Goal: Transaction & Acquisition: Book appointment/travel/reservation

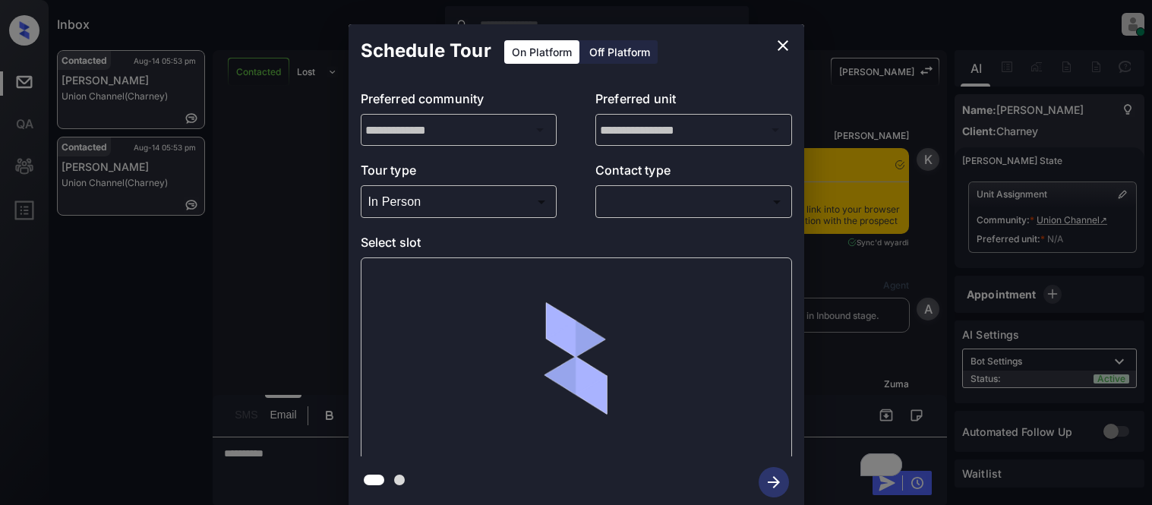
click at [610, 201] on body "Inbox [PERSON_NAME] Cataag Online Set yourself offline Set yourself on break Pr…" at bounding box center [576, 252] width 1152 height 505
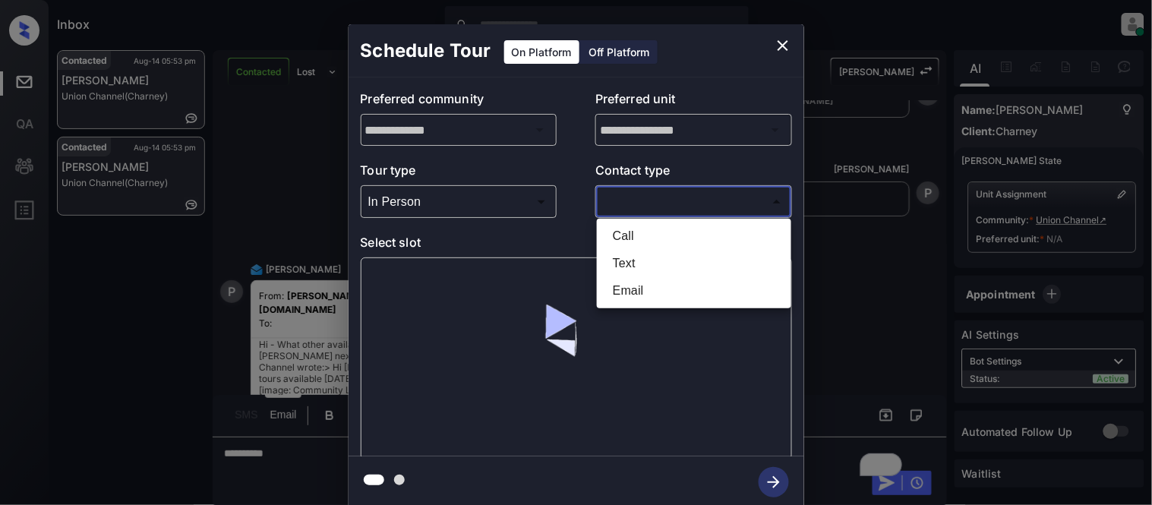
click at [643, 260] on li "Text" at bounding box center [693, 263] width 187 height 27
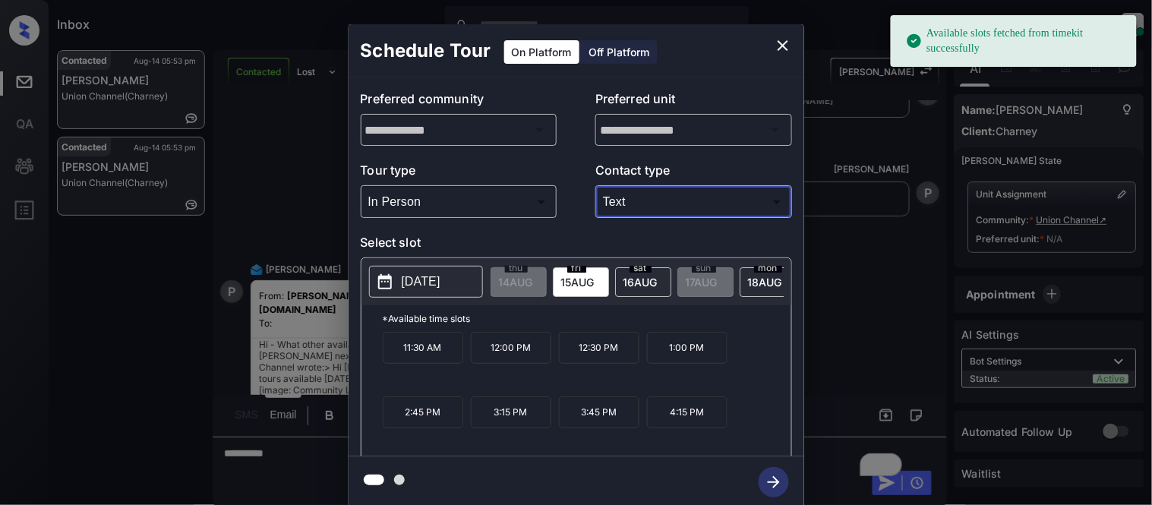
type input "****"
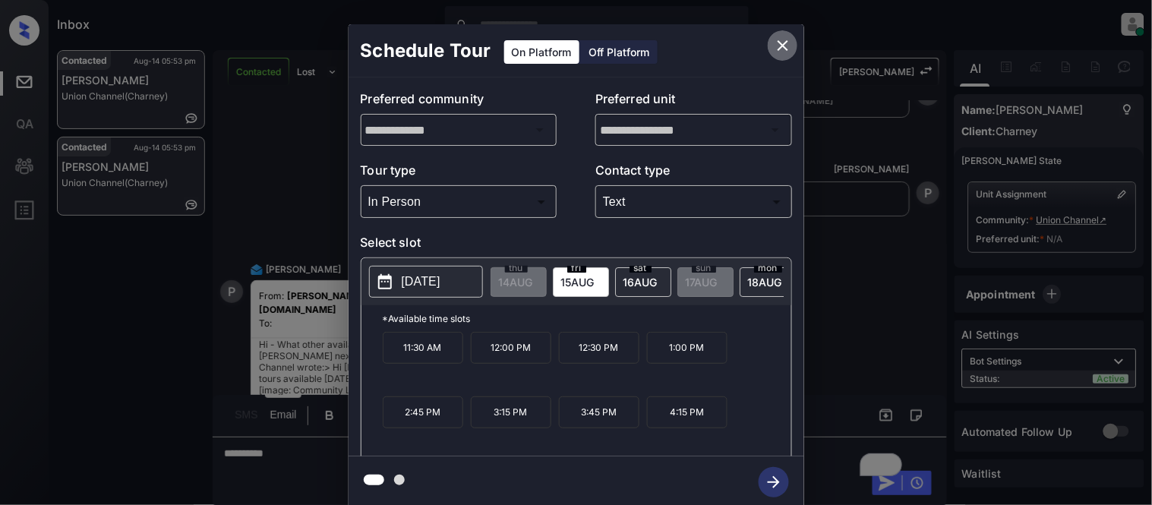
click at [777, 53] on icon "close" at bounding box center [783, 45] width 18 height 18
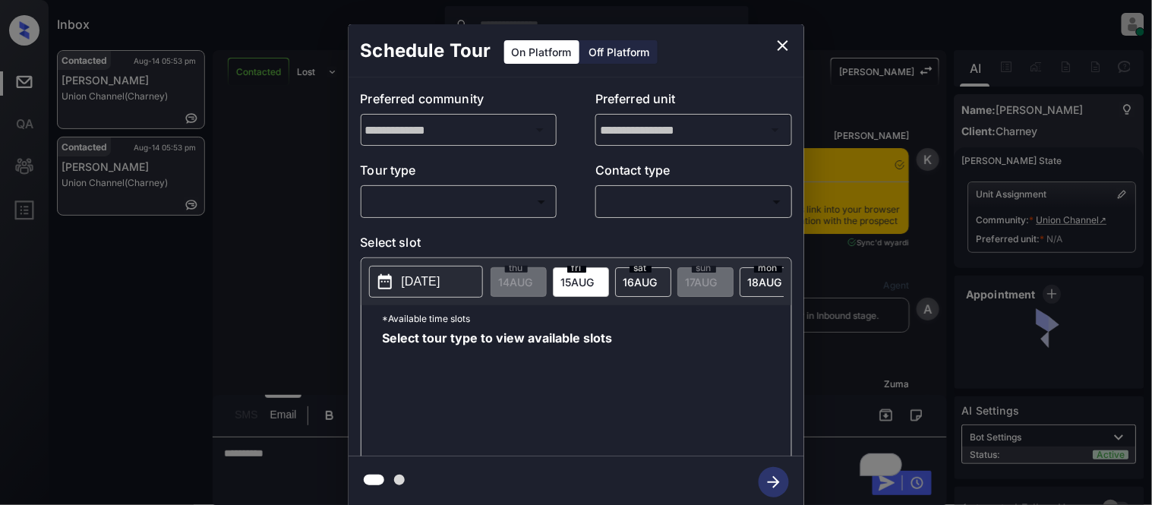
scroll to position [1618, 0]
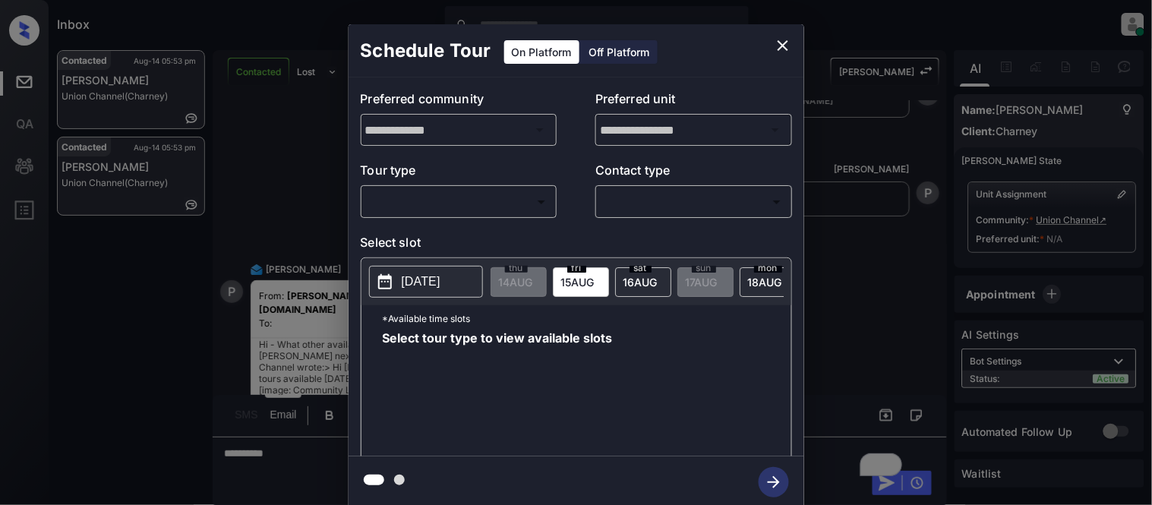
click at [517, 206] on body "Inbox [PERSON_NAME] Cataag Online Set yourself offline Set yourself on break Pr…" at bounding box center [576, 252] width 1152 height 505
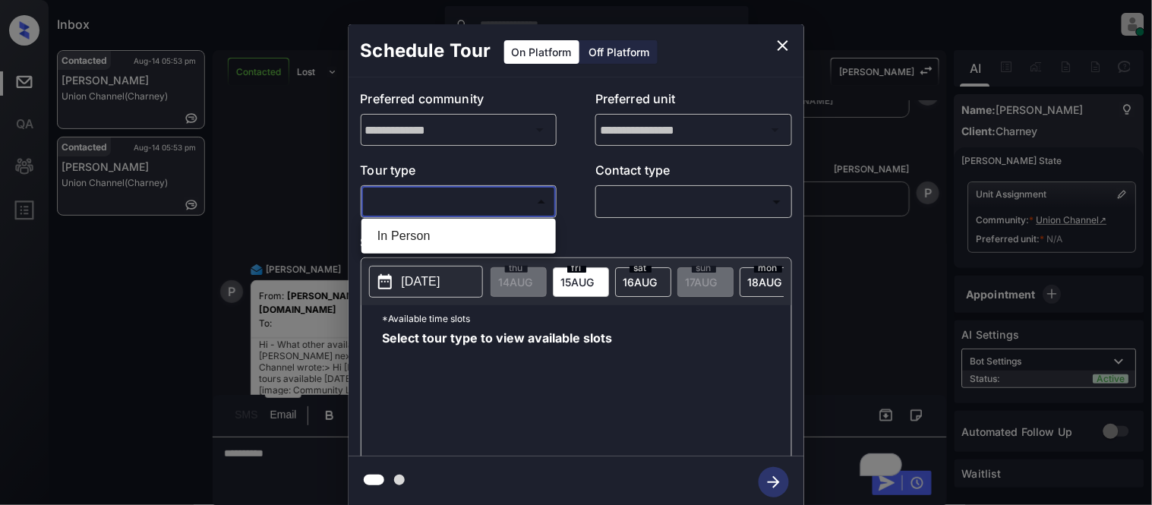
click at [492, 219] on ul "In Person" at bounding box center [458, 236] width 194 height 35
click at [493, 238] on li "In Person" at bounding box center [458, 235] width 187 height 27
type input "********"
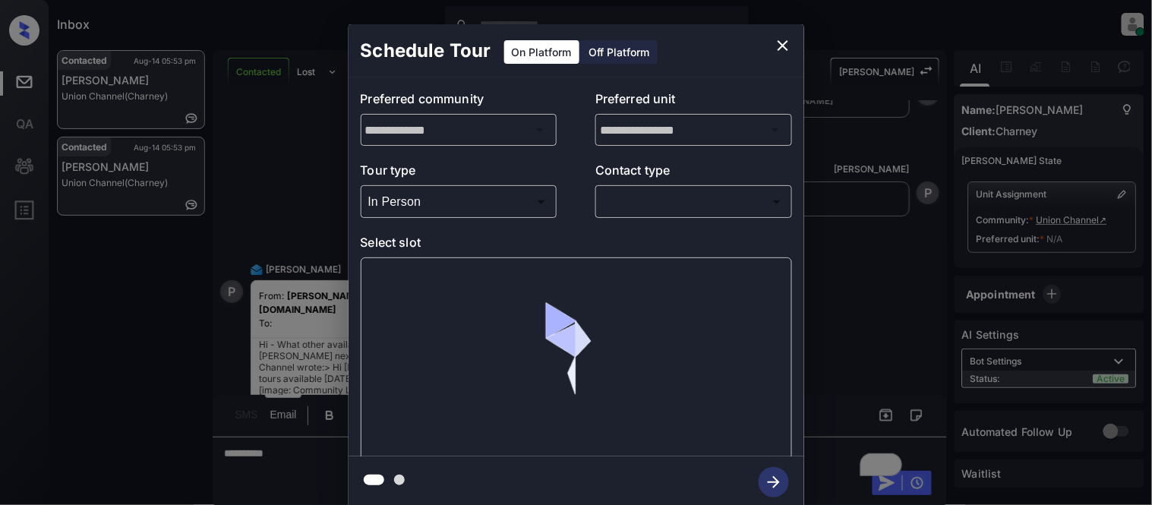
click at [720, 219] on div "**********" at bounding box center [575, 266] width 455 height 379
click at [679, 208] on body "Inbox [PERSON_NAME] Cataag Online Set yourself offline Set yourself on break Pr…" at bounding box center [576, 252] width 1152 height 505
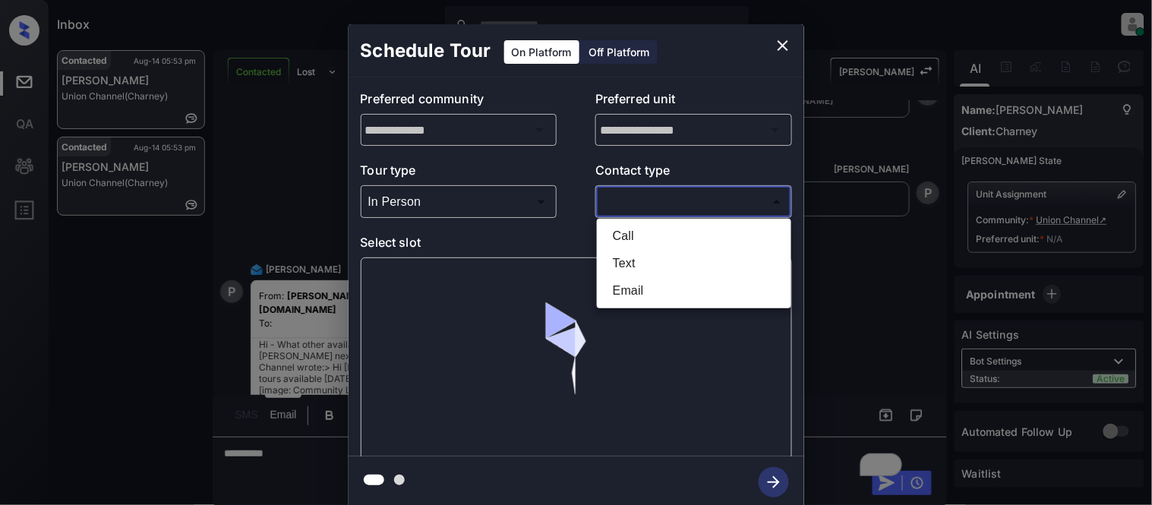
click at [617, 266] on li "Text" at bounding box center [693, 263] width 187 height 27
type input "****"
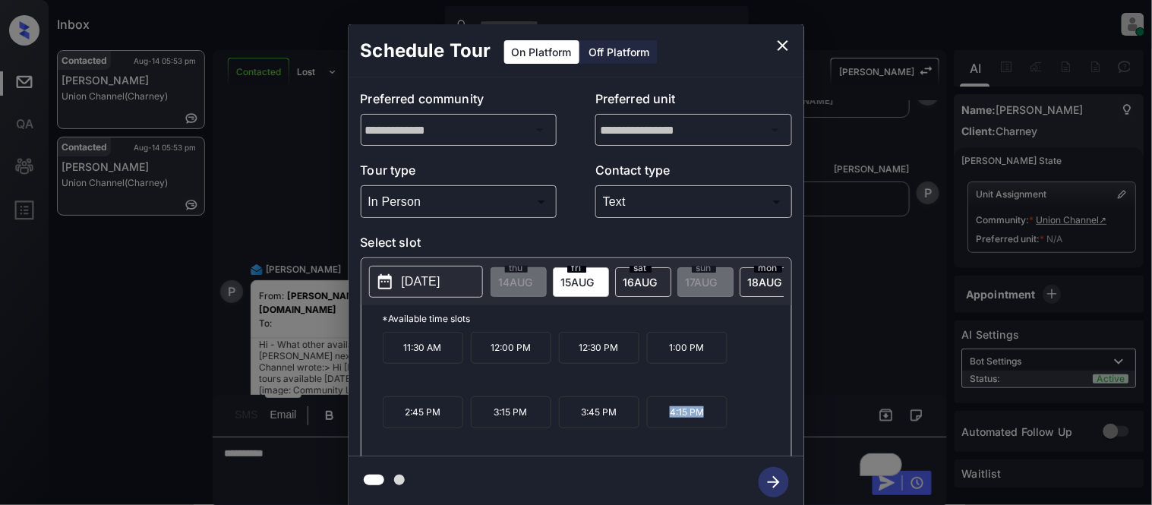
drag, startPoint x: 666, startPoint y: 418, endPoint x: 717, endPoint y: 423, distance: 51.1
click at [717, 423] on p "4:15 PM" at bounding box center [687, 412] width 80 height 32
copy p "4:15 PM"
click at [427, 282] on p "2025-08-15" at bounding box center [421, 282] width 39 height 18
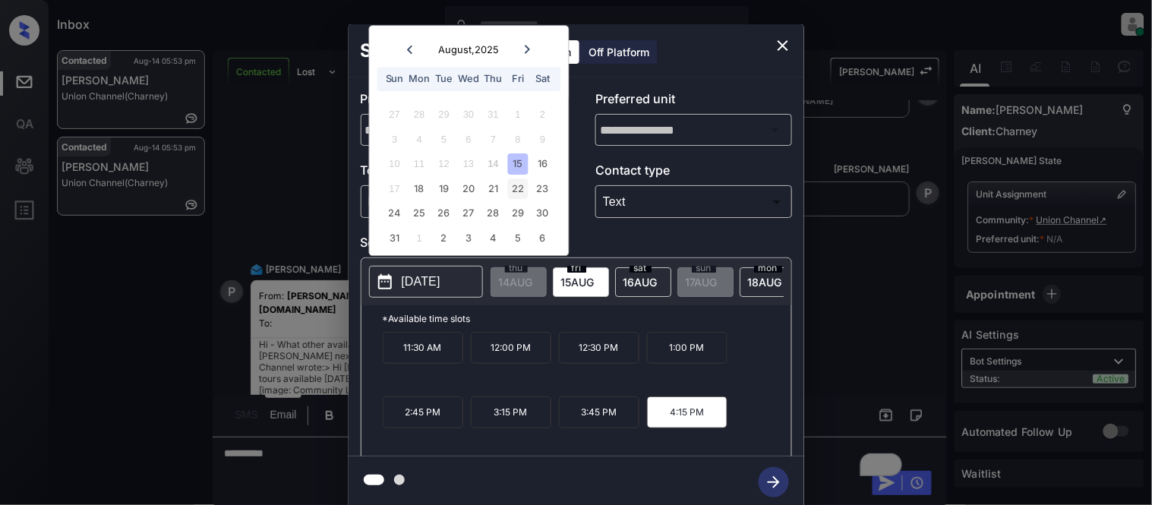
click at [515, 193] on div "22" at bounding box center [518, 188] width 20 height 20
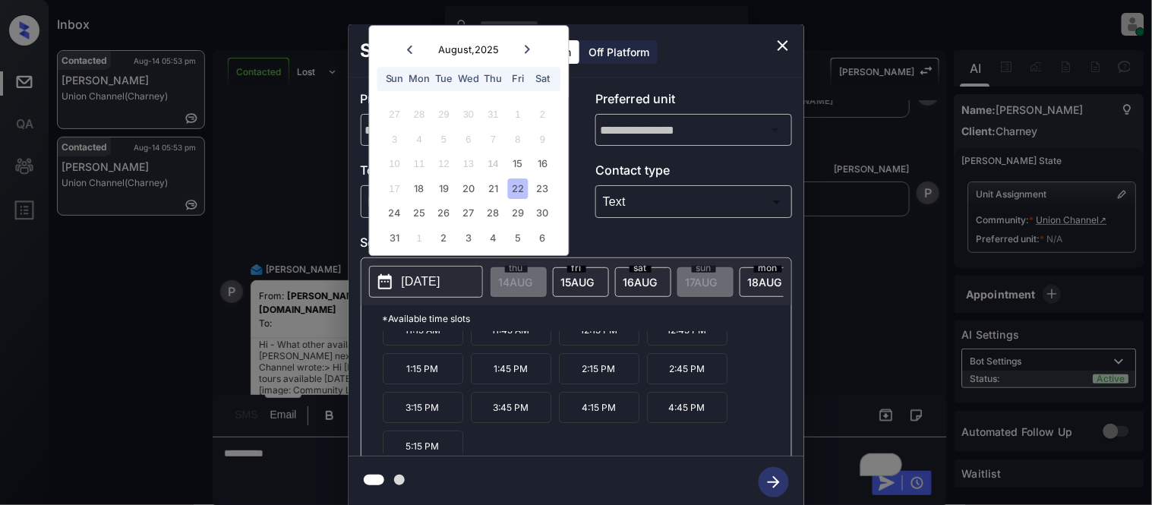
scroll to position [26, 0]
click at [427, 191] on div "18" at bounding box center [419, 188] width 20 height 20
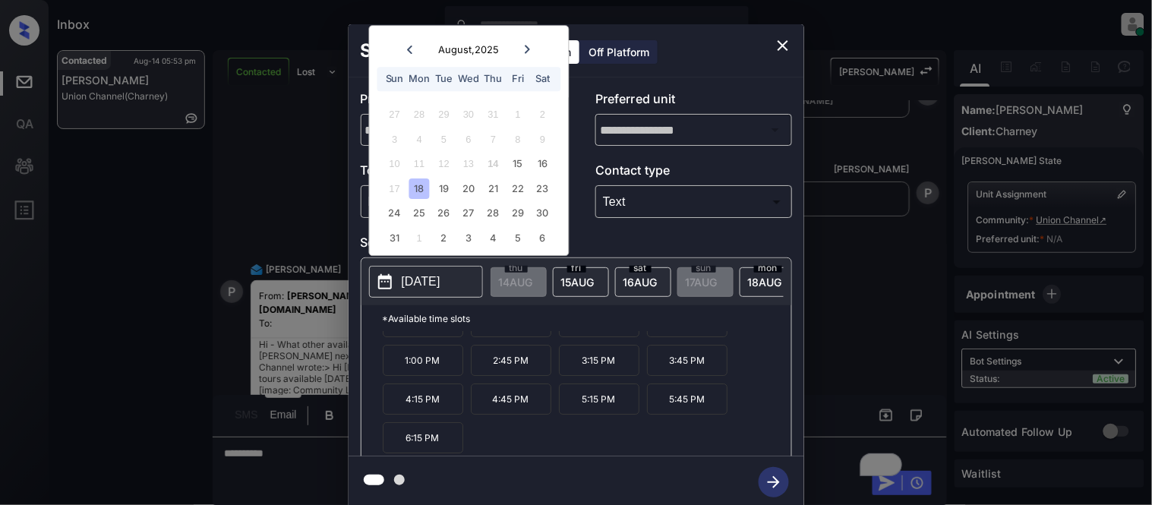
click at [225, 474] on div "**********" at bounding box center [576, 266] width 1152 height 532
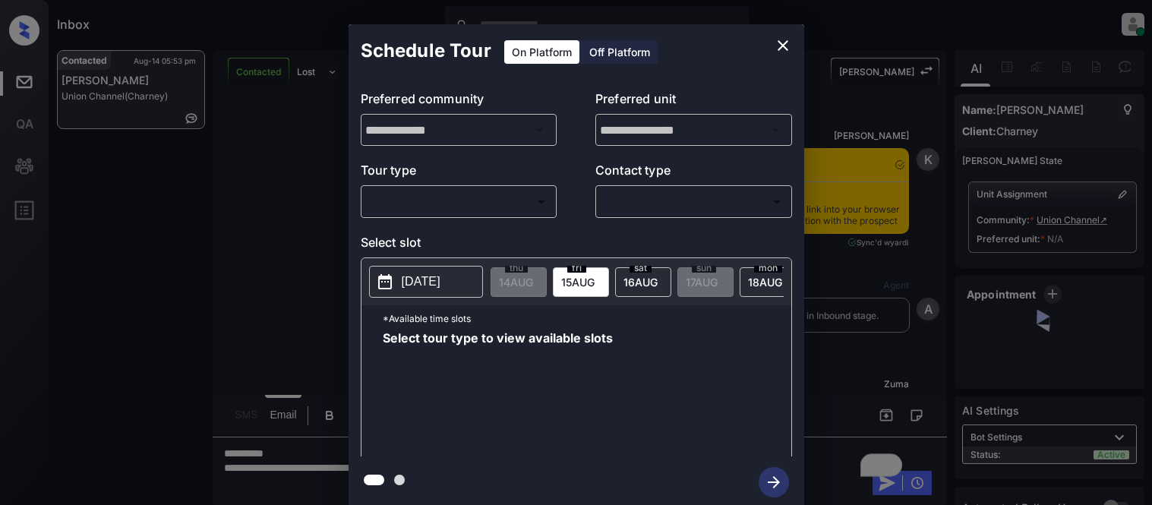
click at [452, 192] on body "Inbox Kristina Cataag Online Set yourself offline Set yourself on break Profile…" at bounding box center [576, 252] width 1152 height 505
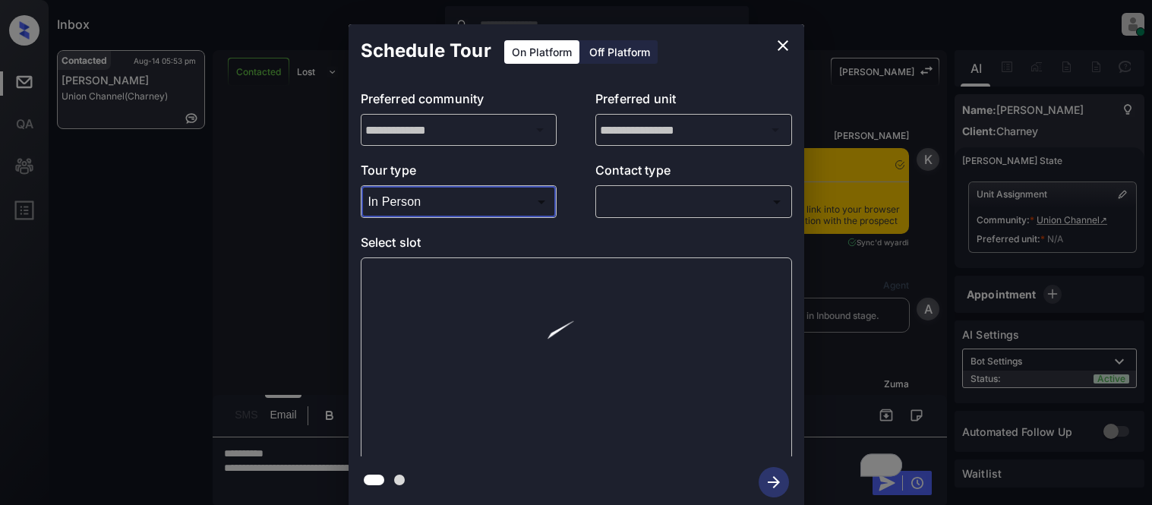
type input "********"
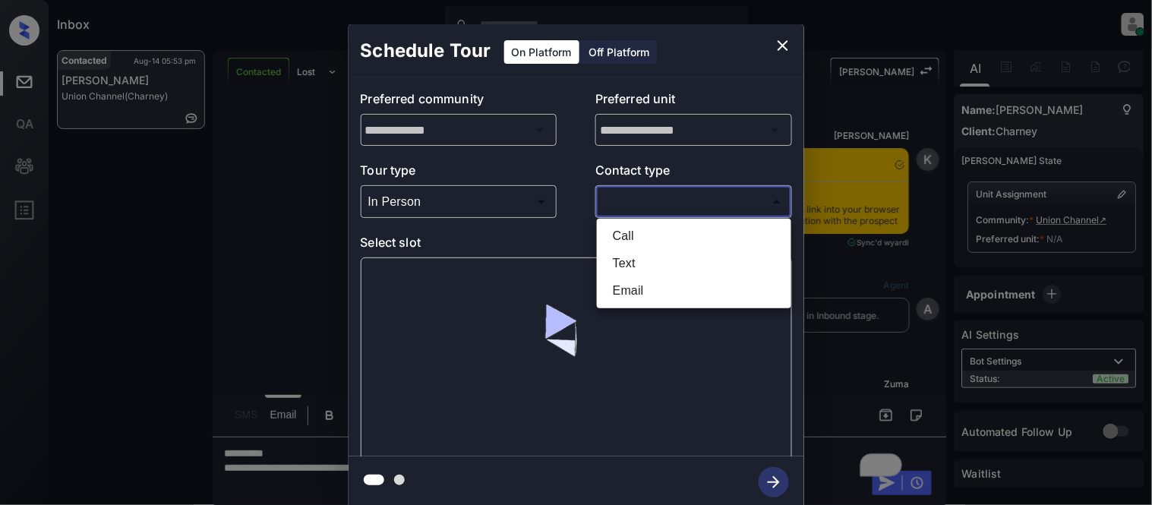
scroll to position [1618, 0]
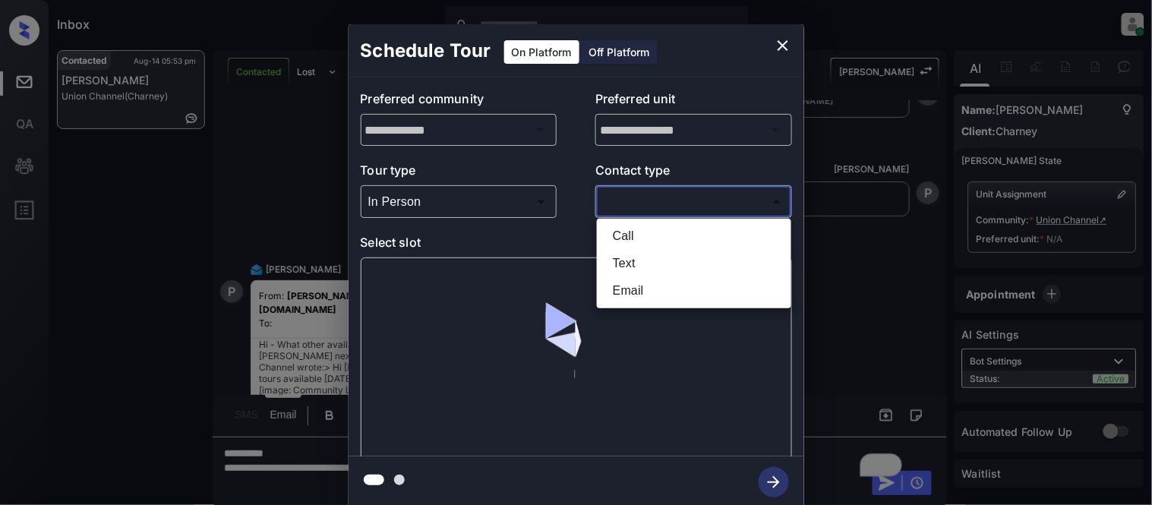
click at [612, 202] on body "Inbox Kristina Cataag Online Set yourself offline Set yourself on break Profile…" at bounding box center [576, 252] width 1152 height 505
click at [631, 261] on li "Text" at bounding box center [693, 263] width 187 height 27
type input "****"
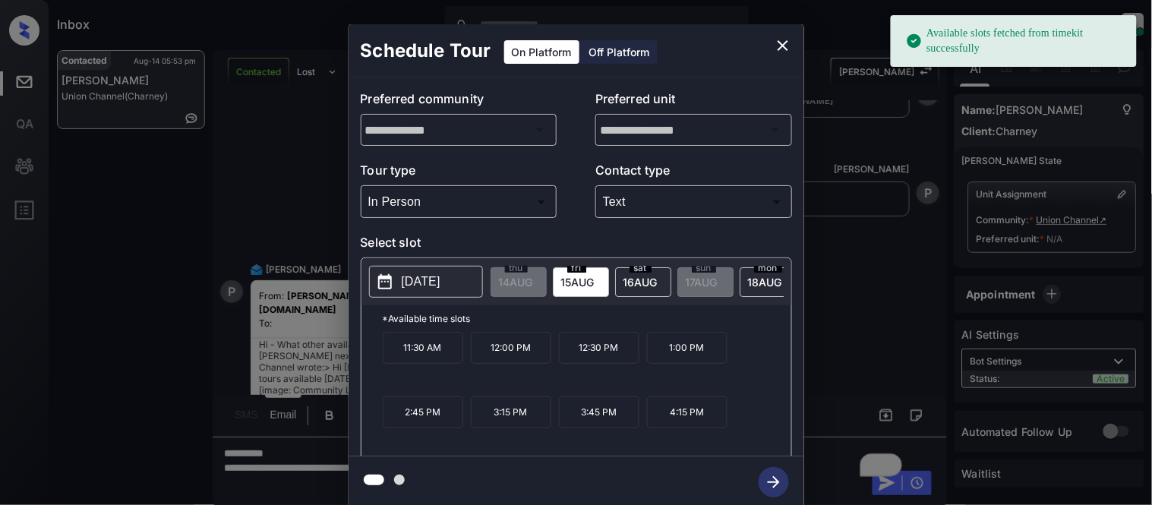
click at [426, 271] on button "[DATE]" at bounding box center [426, 282] width 114 height 32
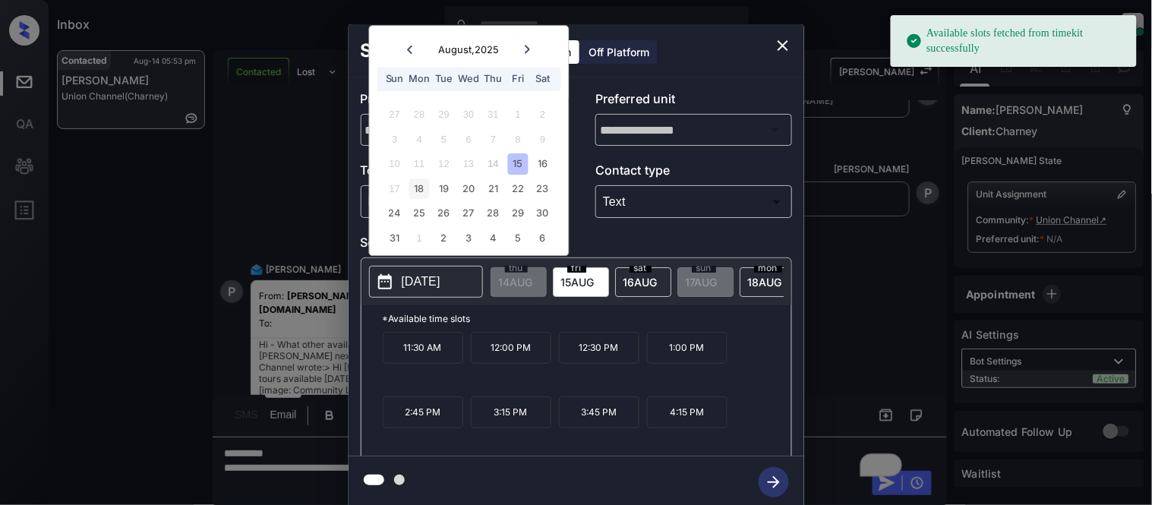
click at [411, 187] on div "18" at bounding box center [419, 188] width 20 height 20
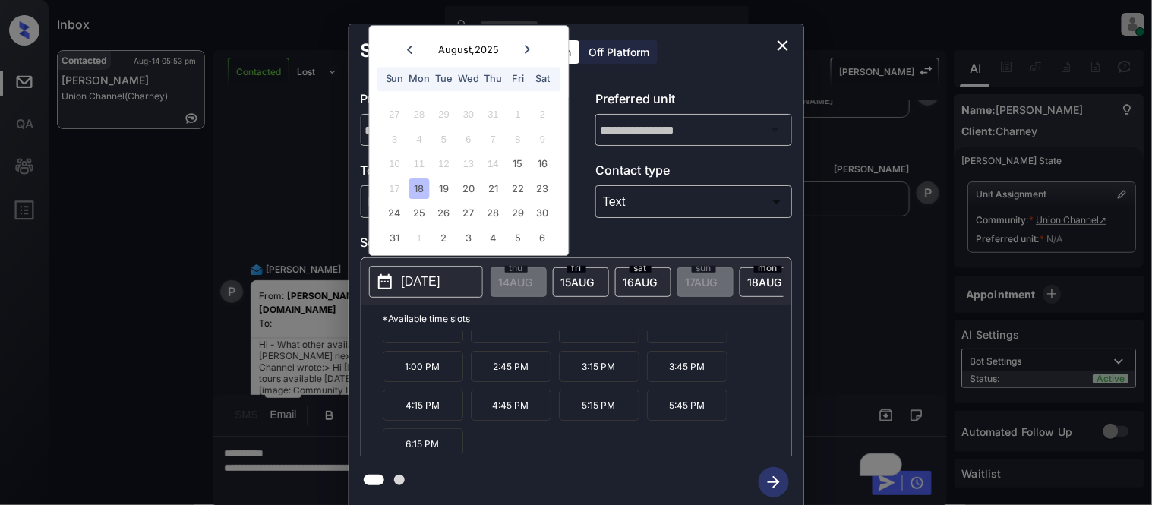
scroll to position [26, 0]
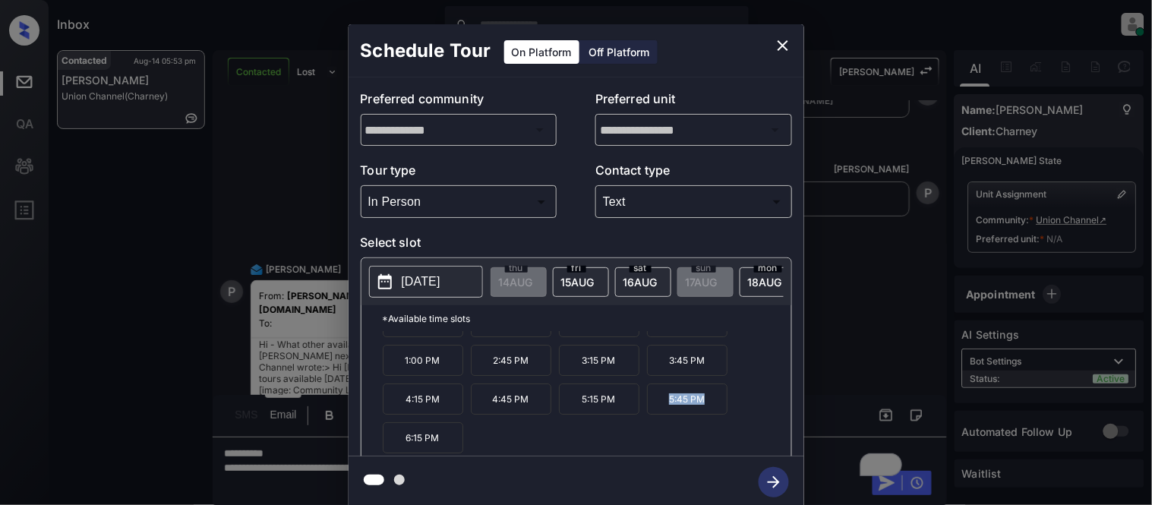
drag, startPoint x: 666, startPoint y: 411, endPoint x: 723, endPoint y: 411, distance: 56.9
click at [723, 411] on p "5:45 PM" at bounding box center [687, 398] width 80 height 31
copy p "5:45 PM"
click at [334, 476] on div "**********" at bounding box center [576, 266] width 1152 height 532
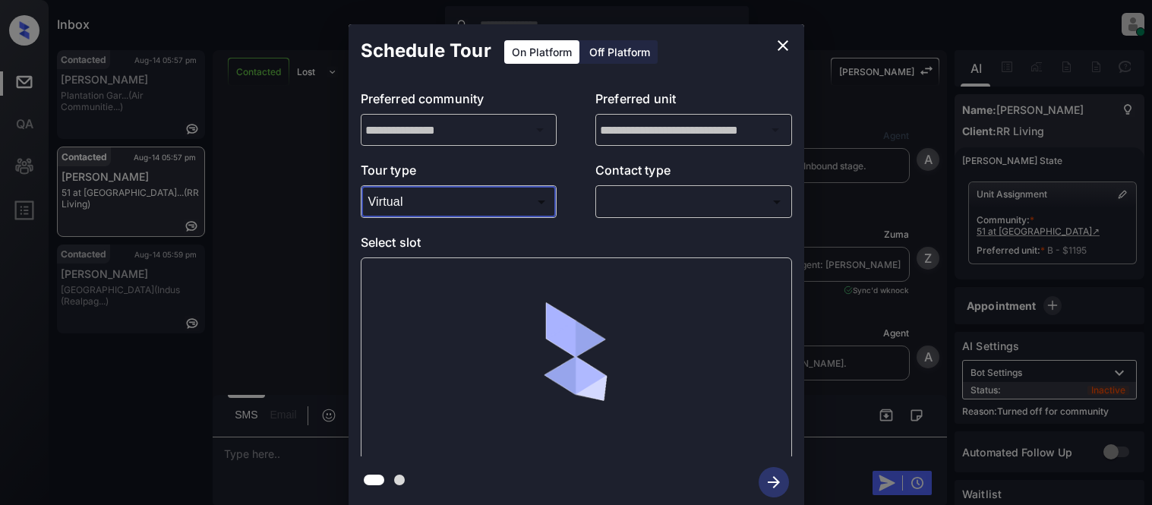
click at [411, 201] on body "Inbox Kristina Cataag Online Set yourself offline Set yourself on break Profile…" at bounding box center [576, 252] width 1152 height 505
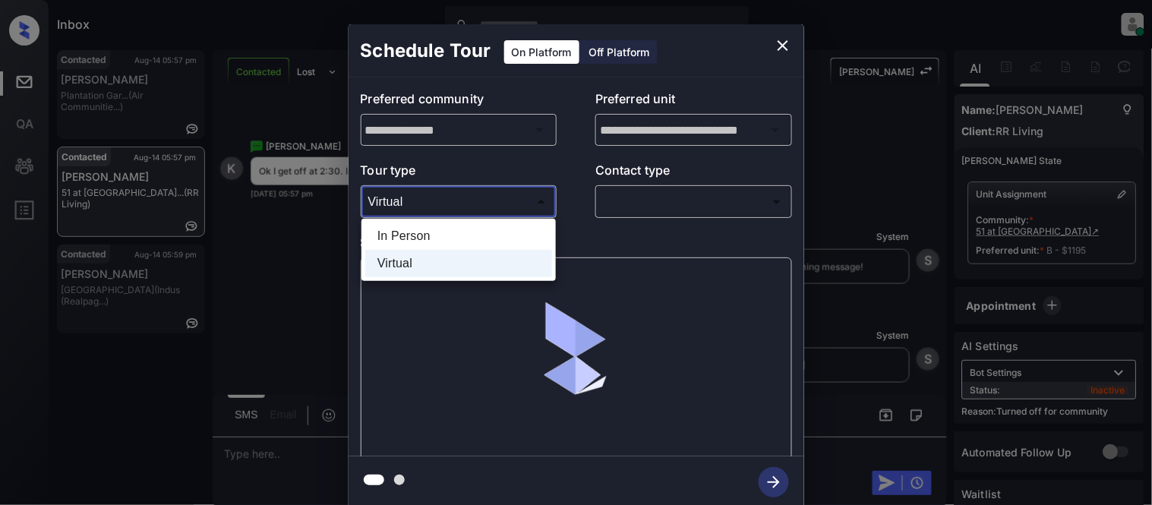
click at [418, 241] on li "In Person" at bounding box center [458, 235] width 187 height 27
type input "********"
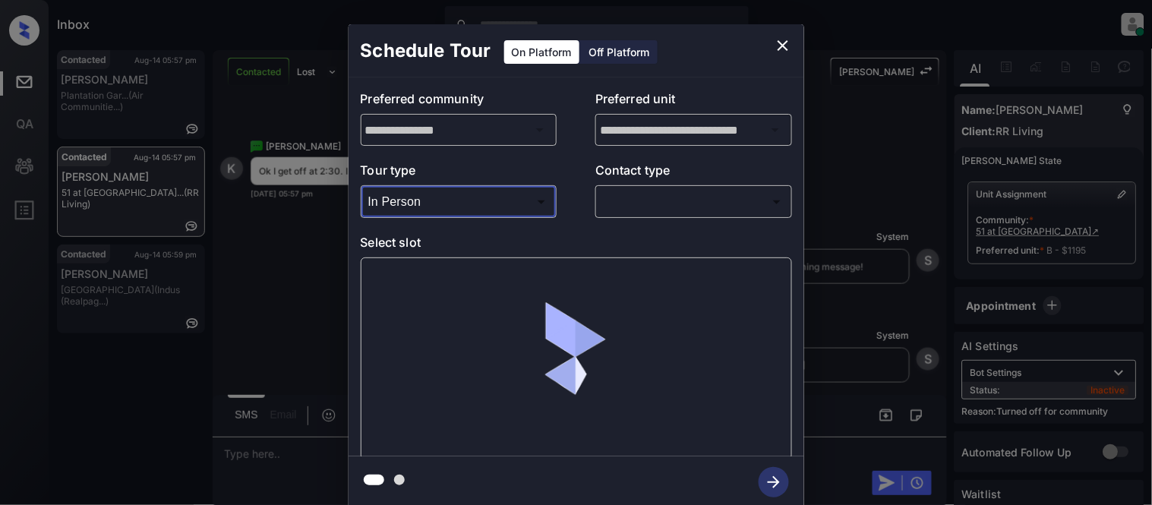
click at [622, 208] on body "Inbox Kristina Cataag Online Set yourself offline Set yourself on break Profile…" at bounding box center [576, 252] width 1152 height 505
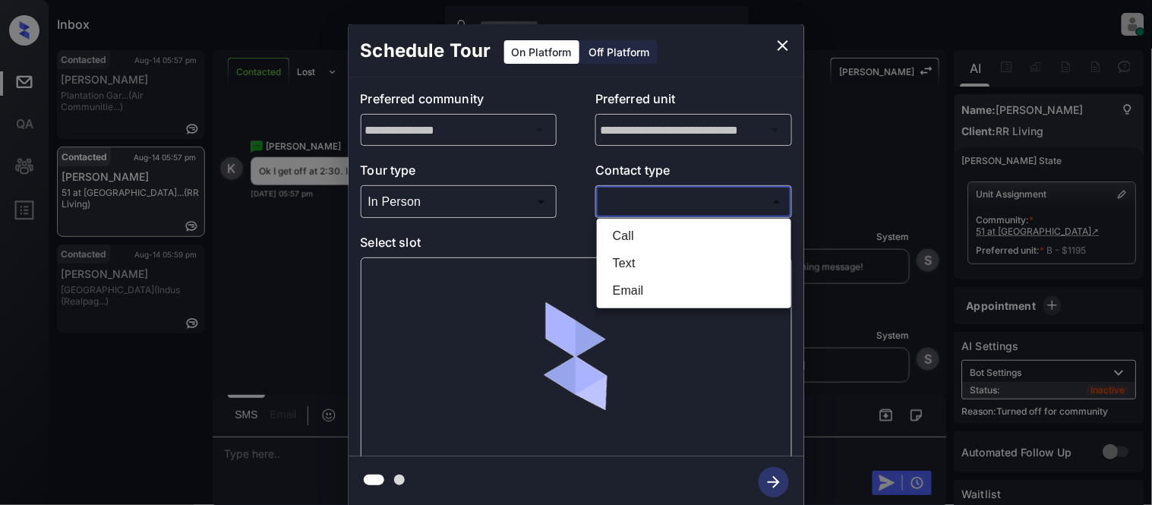
click at [630, 261] on li "Text" at bounding box center [693, 263] width 187 height 27
type input "****"
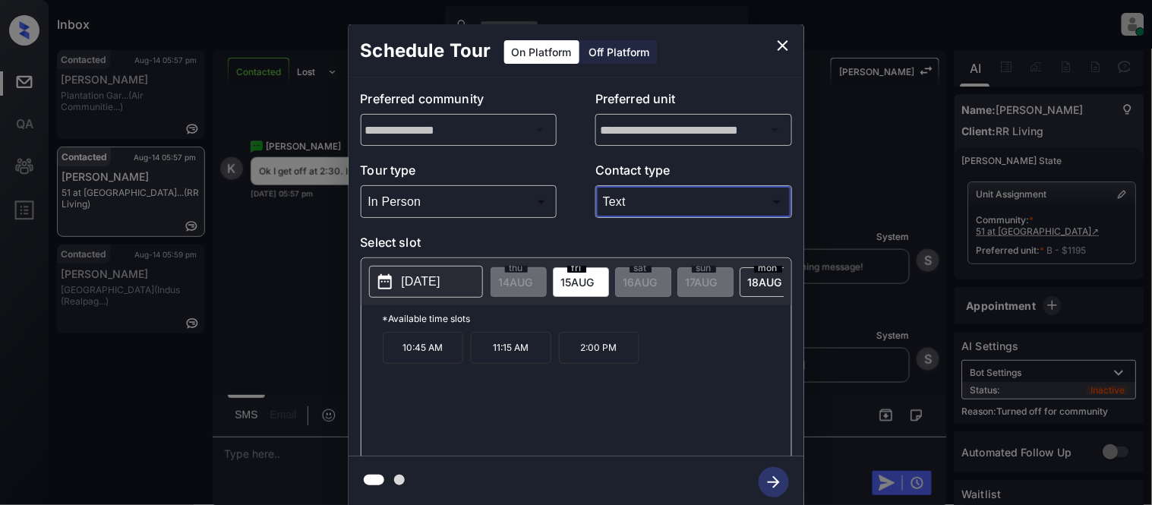
click at [440, 285] on p "[DATE]" at bounding box center [421, 282] width 39 height 18
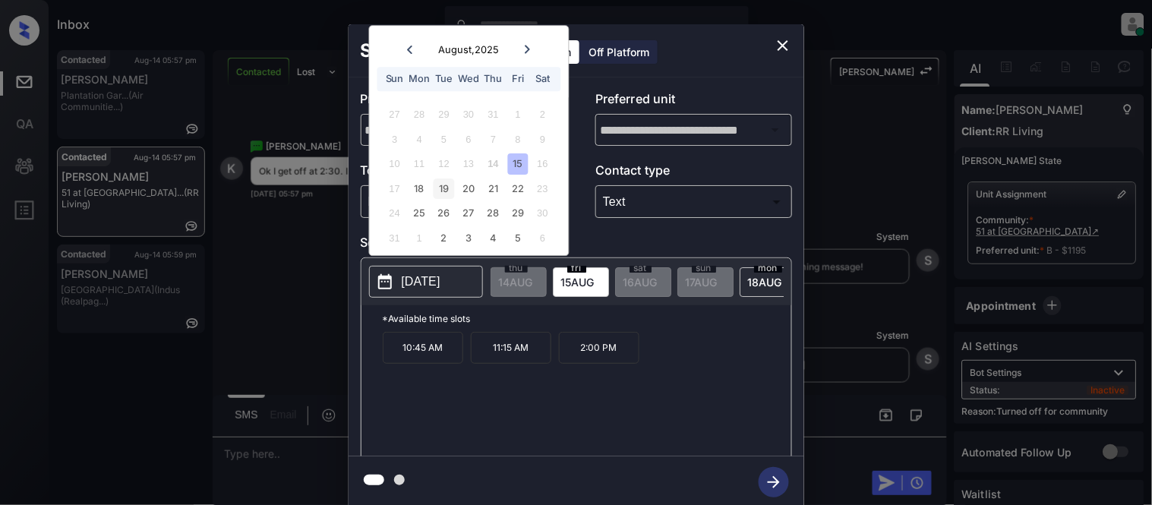
click at [443, 188] on div "19" at bounding box center [443, 188] width 20 height 20
drag, startPoint x: 392, startPoint y: 351, endPoint x: 454, endPoint y: 358, distance: 62.6
click at [454, 358] on p "10:45 AM" at bounding box center [423, 348] width 80 height 32
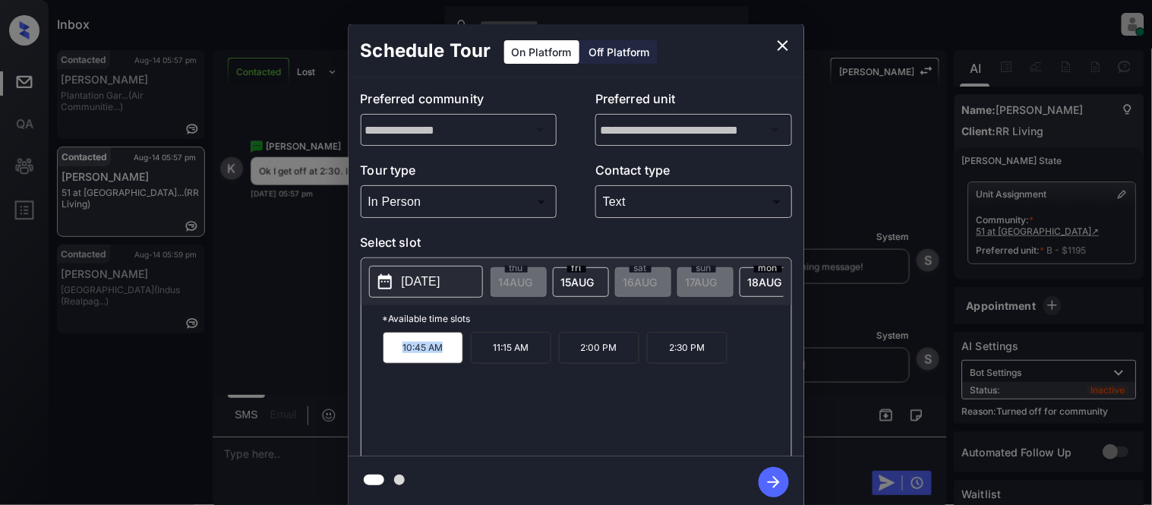
copy p "10:45 AM"
click at [275, 454] on div "**********" at bounding box center [576, 266] width 1152 height 532
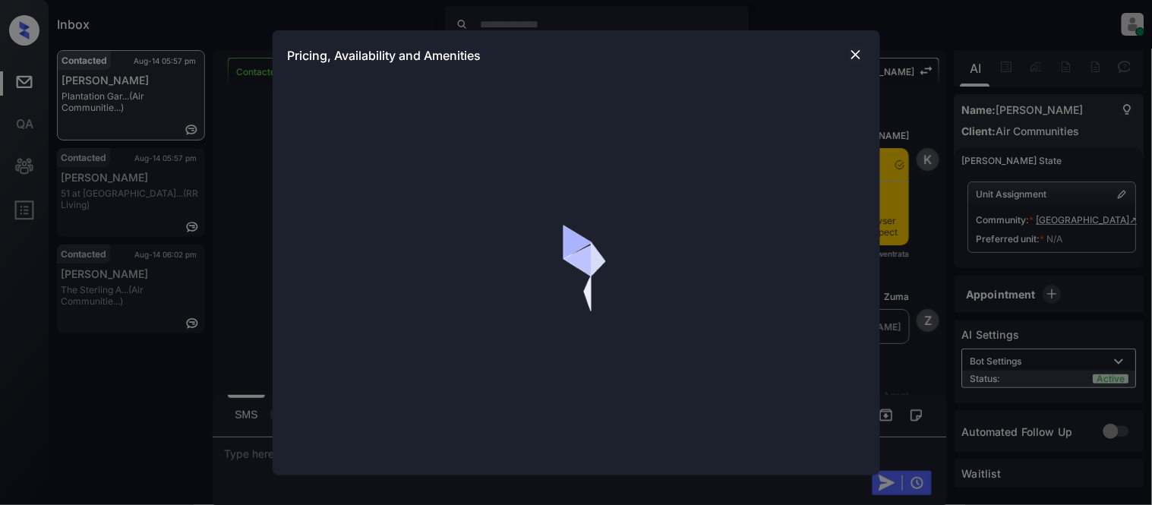
scroll to position [894, 0]
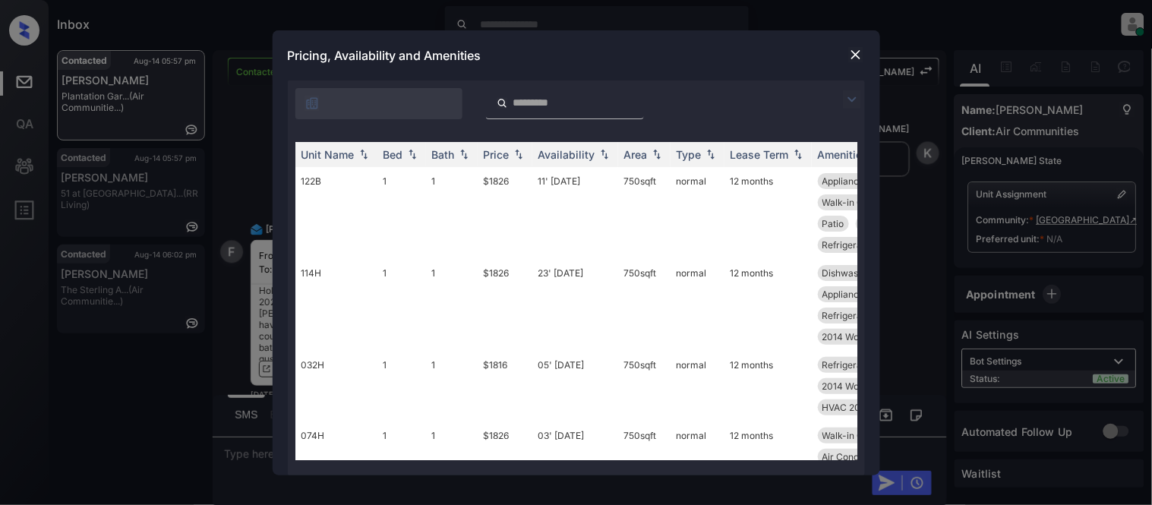
click at [848, 101] on img at bounding box center [852, 99] width 18 height 18
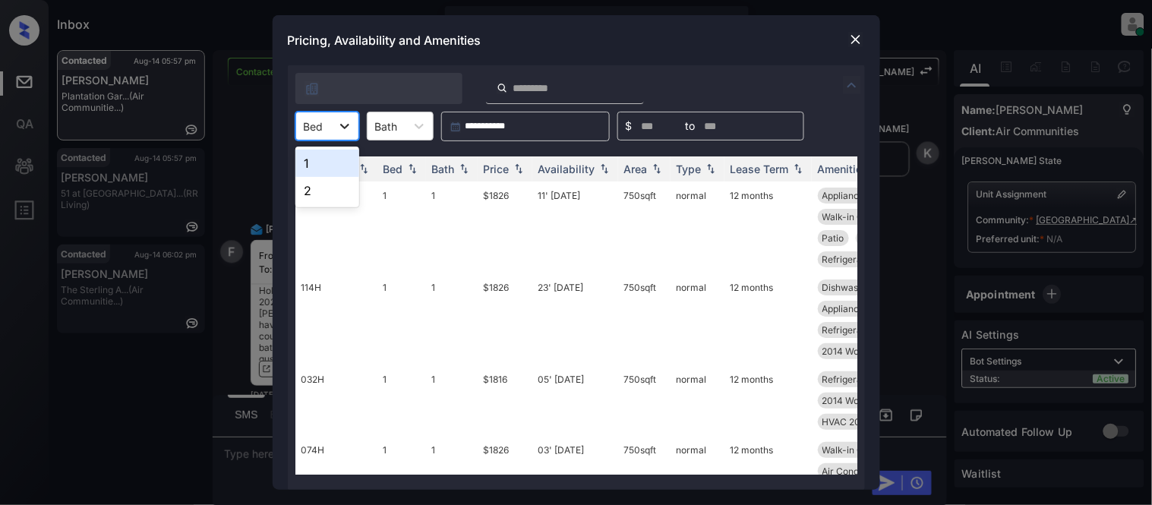
click at [337, 127] on icon at bounding box center [344, 125] width 15 height 15
click at [320, 192] on div "2" at bounding box center [327, 190] width 64 height 27
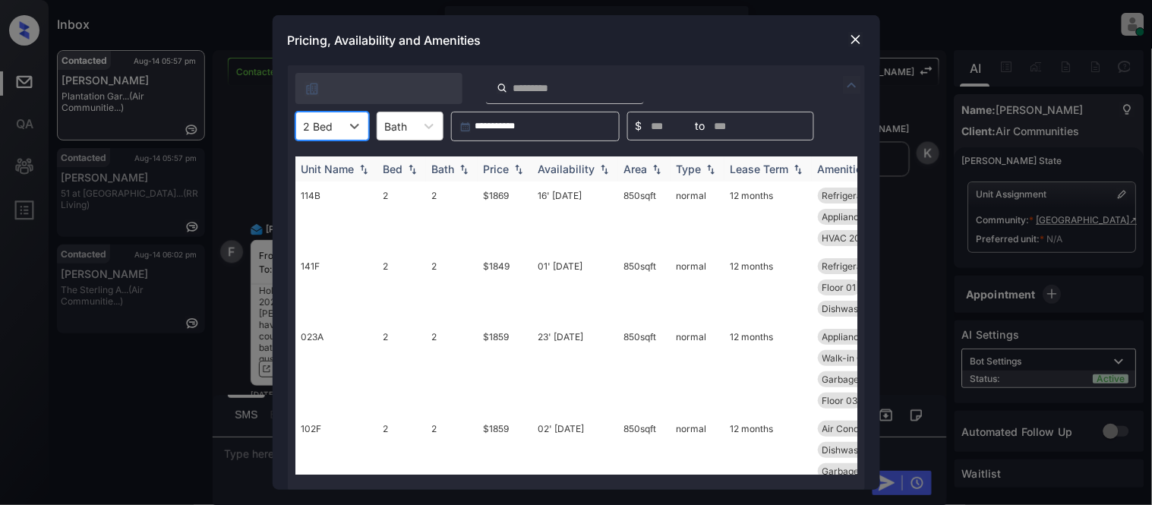
click at [548, 168] on div "Availability" at bounding box center [566, 168] width 57 height 13
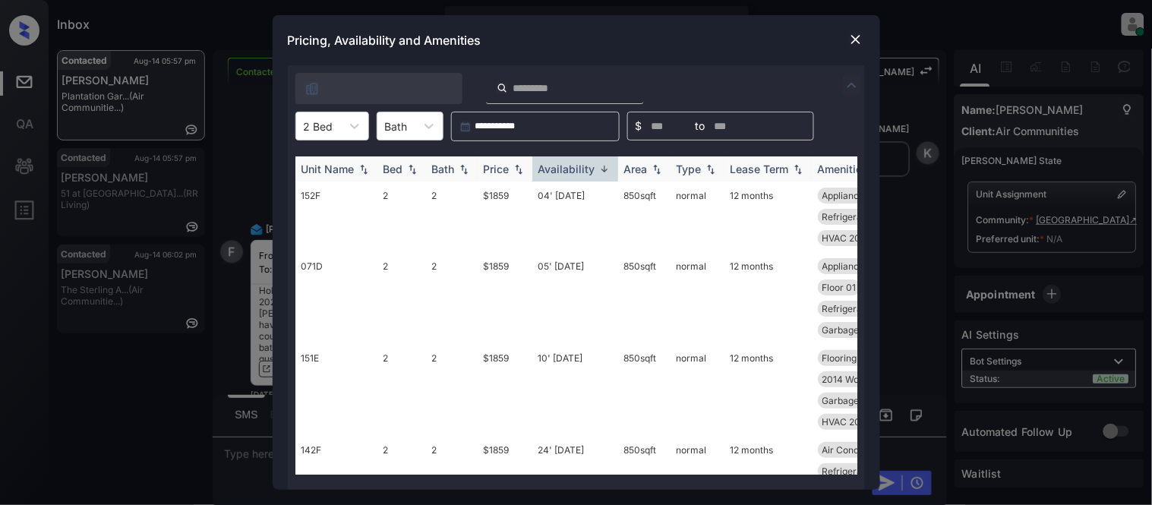
click at [513, 169] on img at bounding box center [518, 169] width 15 height 11
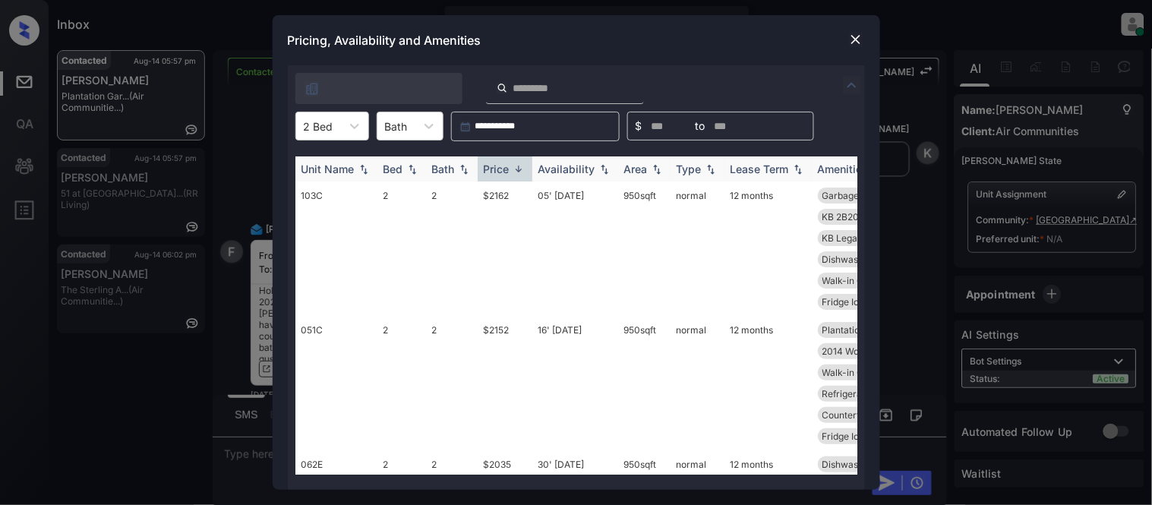
click at [513, 169] on img at bounding box center [518, 168] width 15 height 11
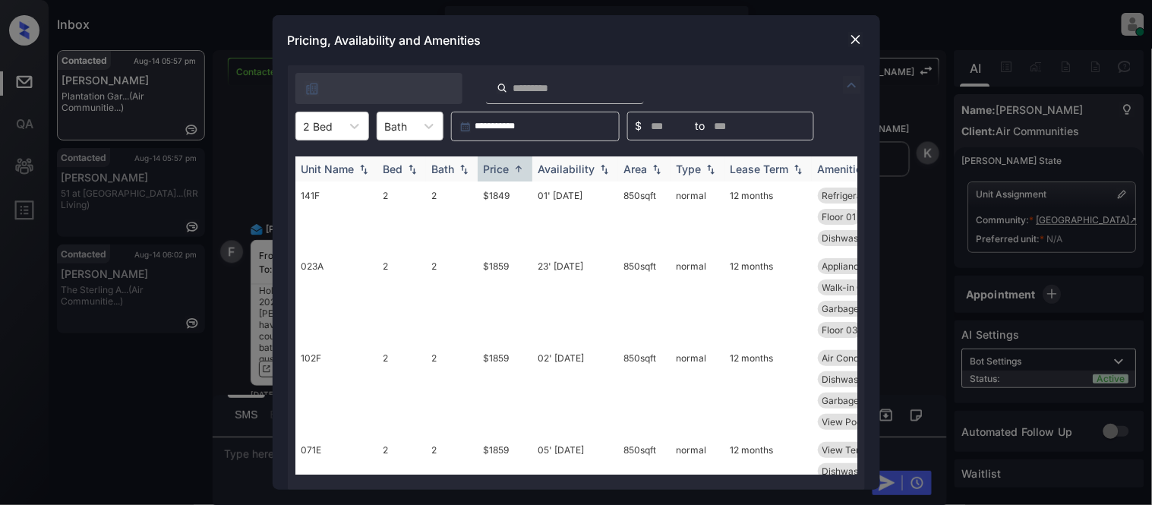
click at [513, 169] on img at bounding box center [518, 168] width 15 height 11
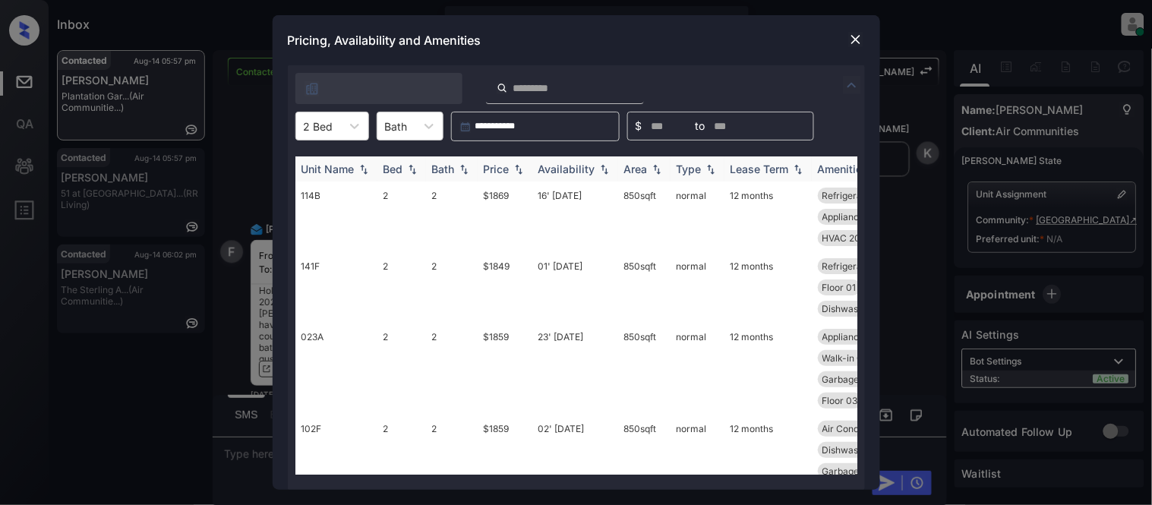
click at [513, 169] on img at bounding box center [518, 169] width 15 height 11
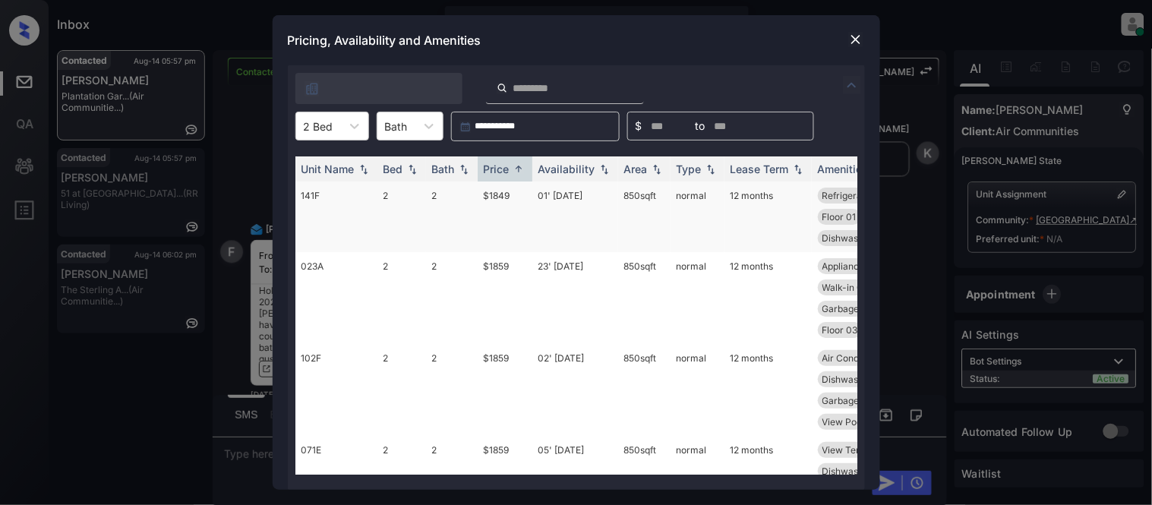
click at [502, 202] on td "$1849" at bounding box center [504, 216] width 55 height 71
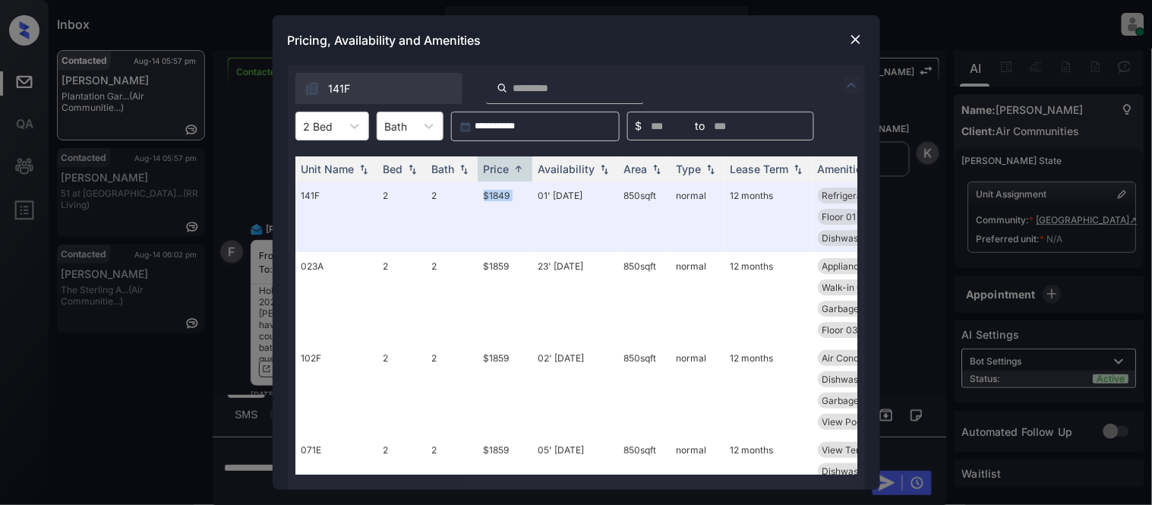
click at [850, 41] on img at bounding box center [855, 39] width 15 height 15
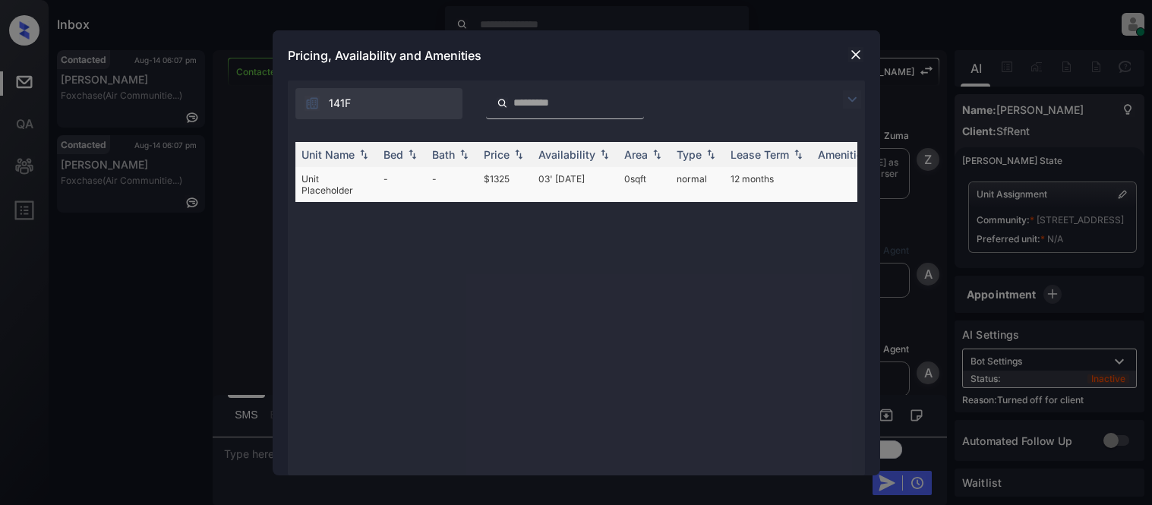
click at [633, 172] on td "0 sqft" at bounding box center [644, 184] width 52 height 35
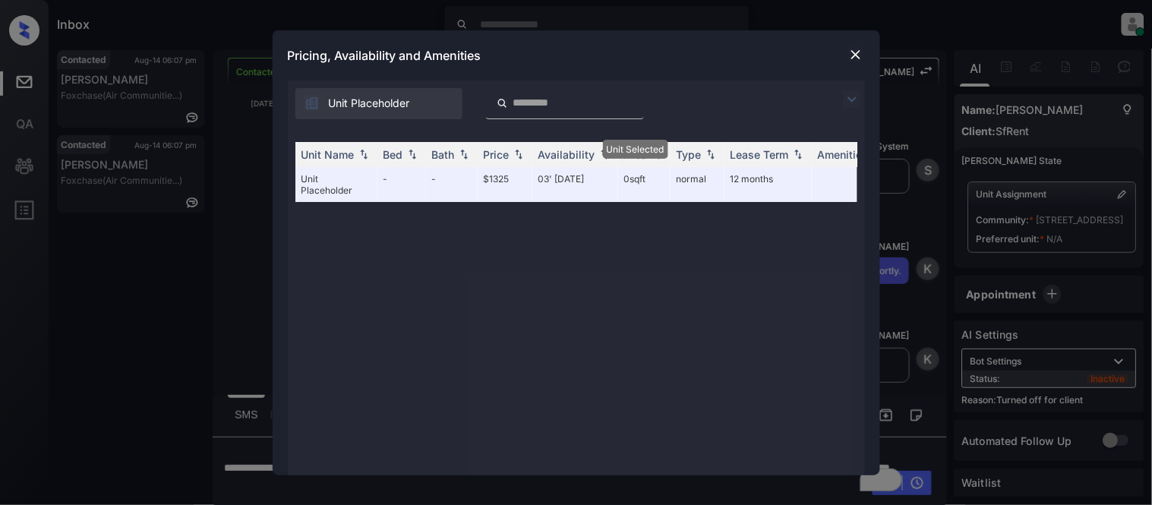
click at [849, 44] on div "Pricing, Availability and Amenities" at bounding box center [576, 55] width 607 height 50
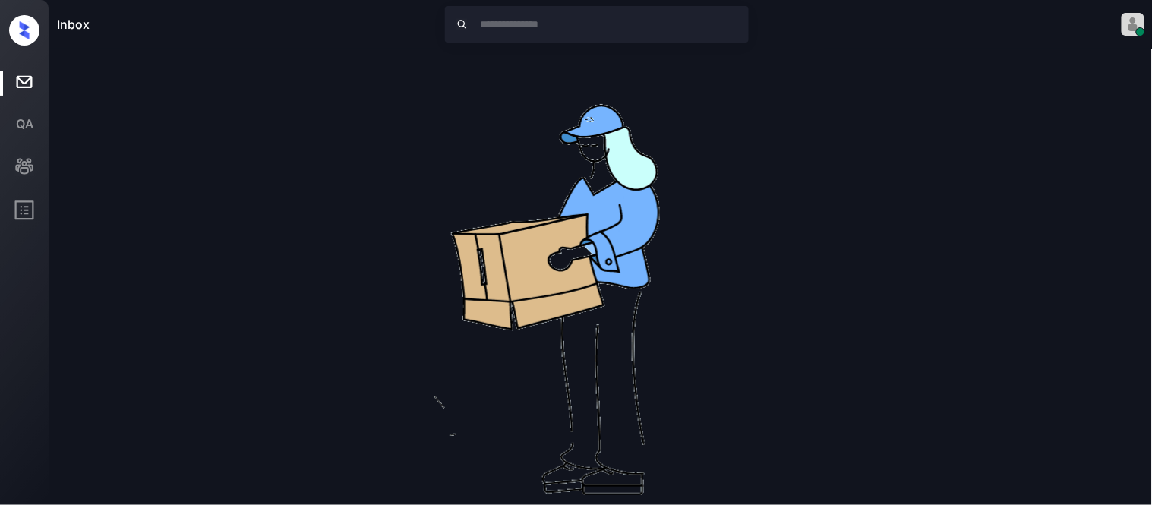
click at [473, 444] on img at bounding box center [601, 293] width 486 height 486
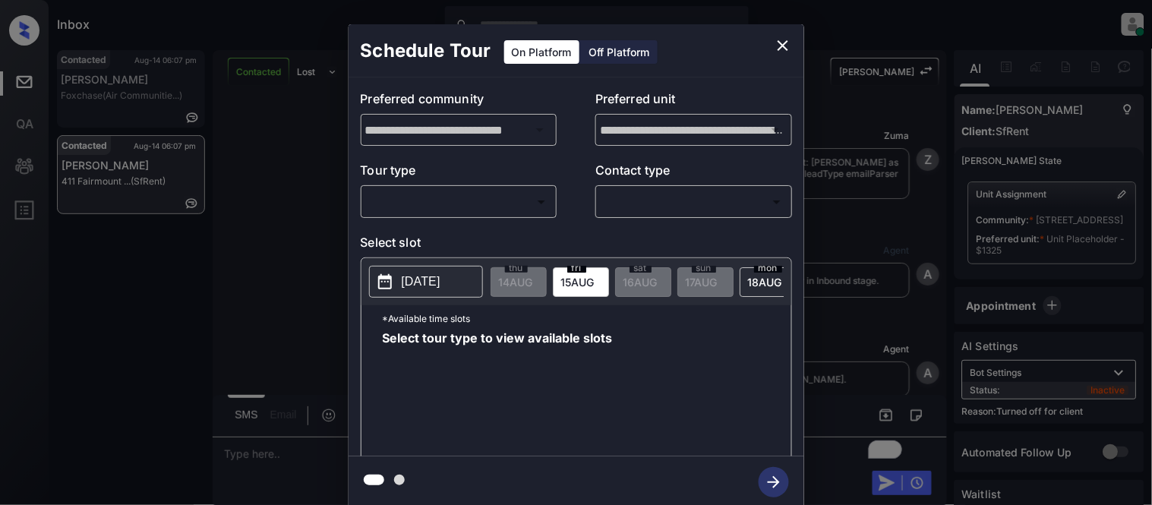
scroll to position [3138, 0]
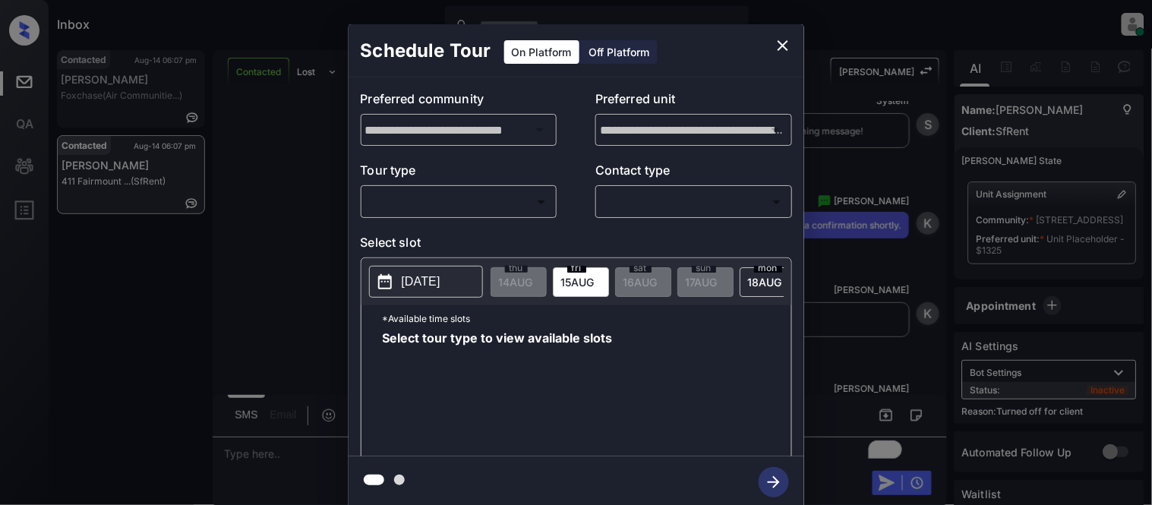
click at [613, 58] on div "Off Platform" at bounding box center [619, 52] width 76 height 24
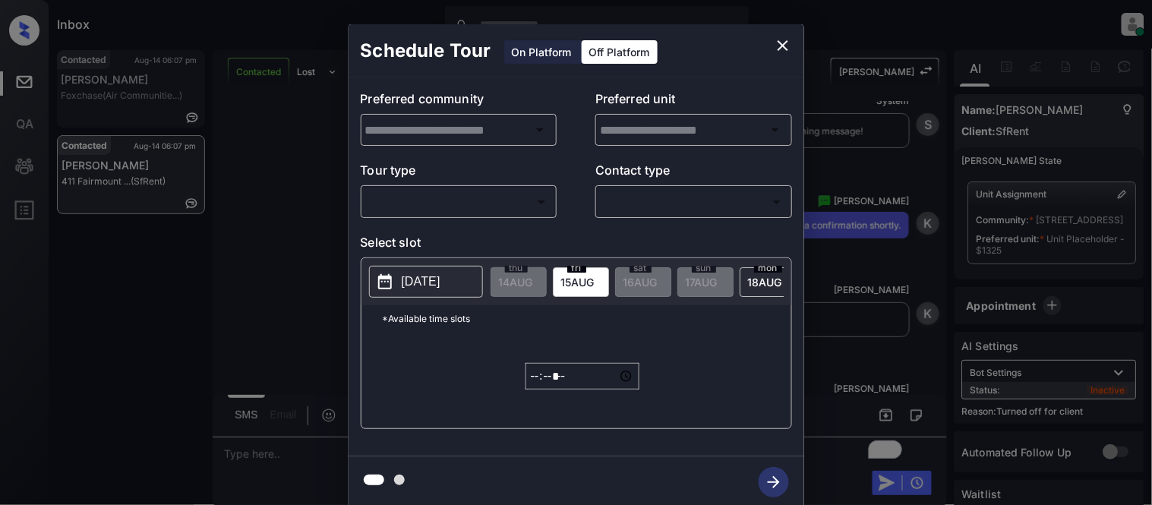
type input "**********"
click at [489, 188] on body "Inbox Kristina Cataag Online Set yourself offline Set yourself on break Profile…" at bounding box center [576, 252] width 1152 height 505
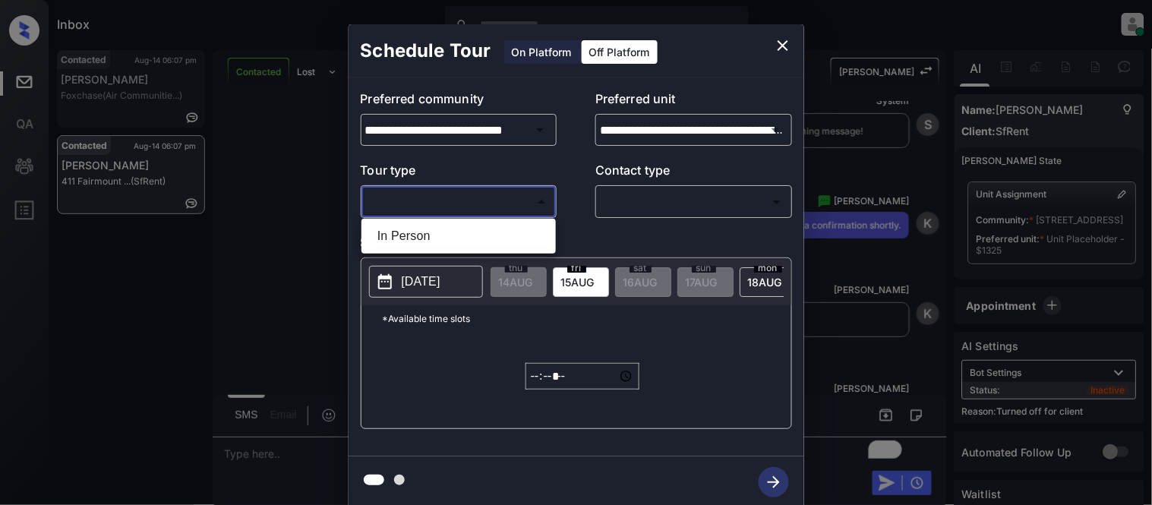
click at [446, 240] on li "In Person" at bounding box center [458, 235] width 187 height 27
type input "********"
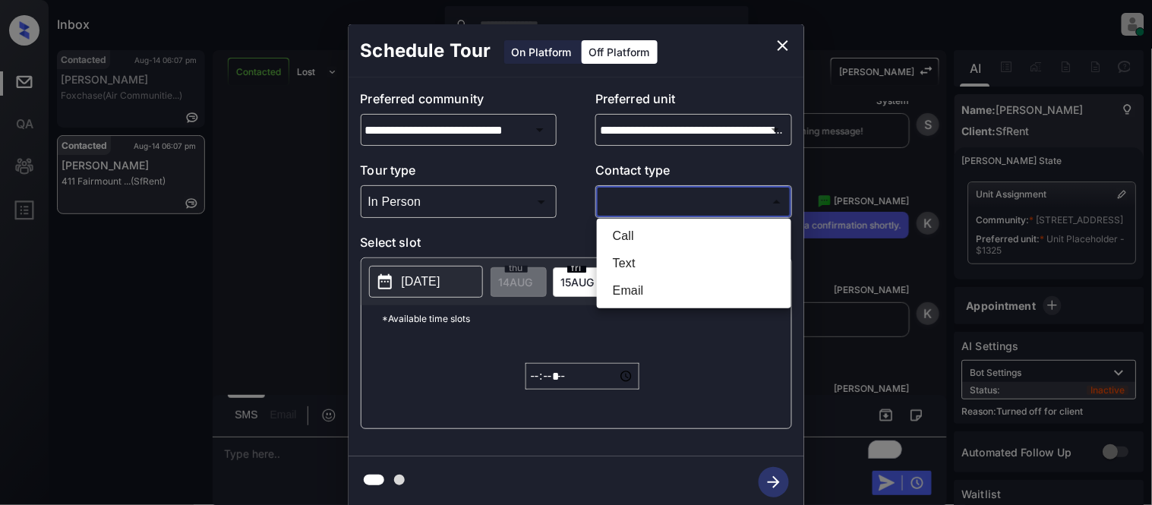
click at [699, 211] on body "Inbox Kristina Cataag Online Set yourself offline Set yourself on break Profile…" at bounding box center [576, 252] width 1152 height 505
click at [639, 251] on li "Text" at bounding box center [693, 263] width 187 height 27
type input "****"
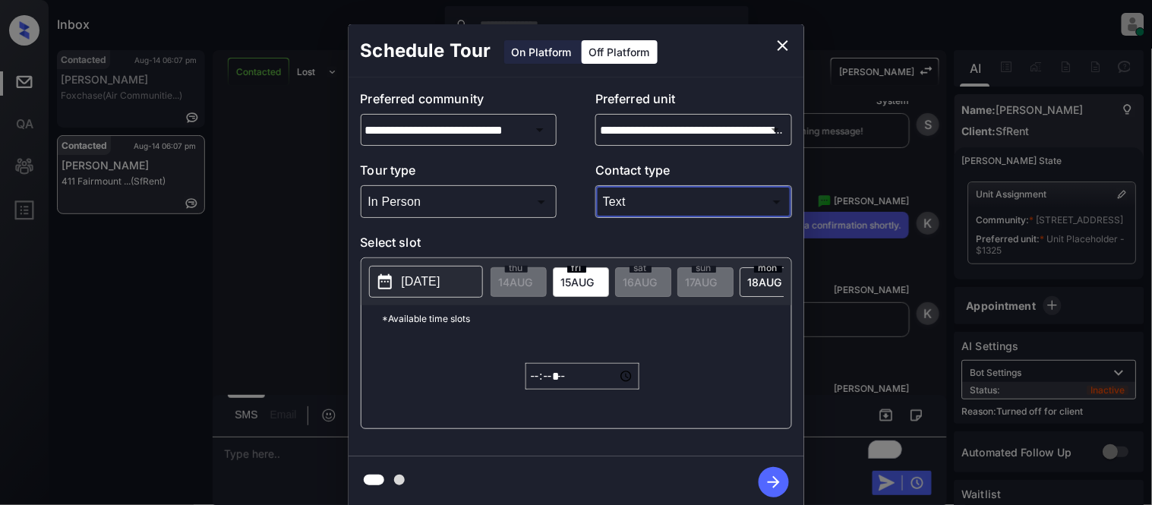
click at [423, 298] on div "2025-08-14" at bounding box center [426, 282] width 114 height 32
click at [426, 282] on p "2025-08-14" at bounding box center [421, 282] width 39 height 18
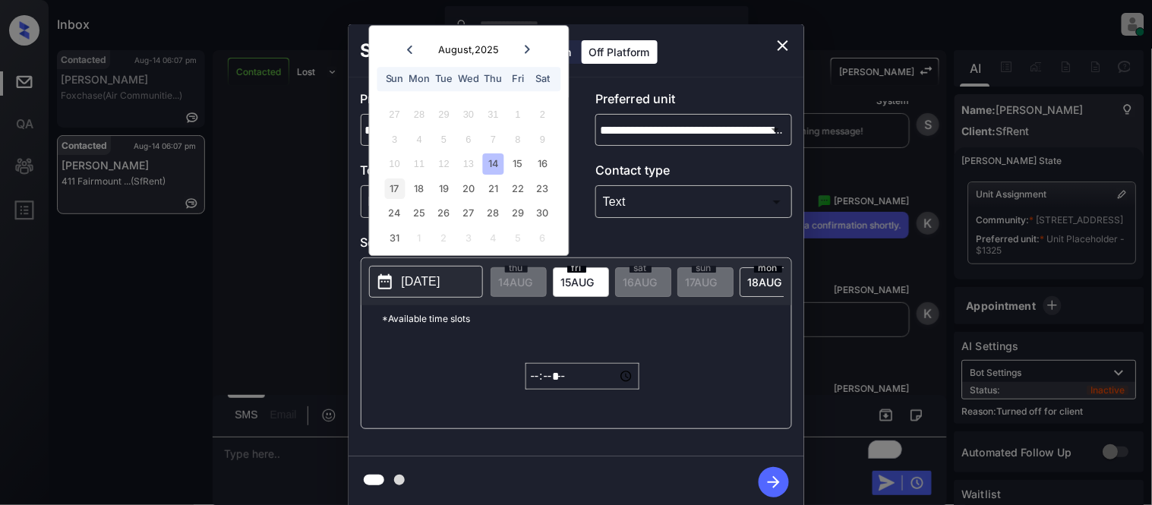
click at [385, 184] on div "17" at bounding box center [394, 188] width 20 height 20
click at [535, 386] on input "*****" at bounding box center [582, 376] width 114 height 27
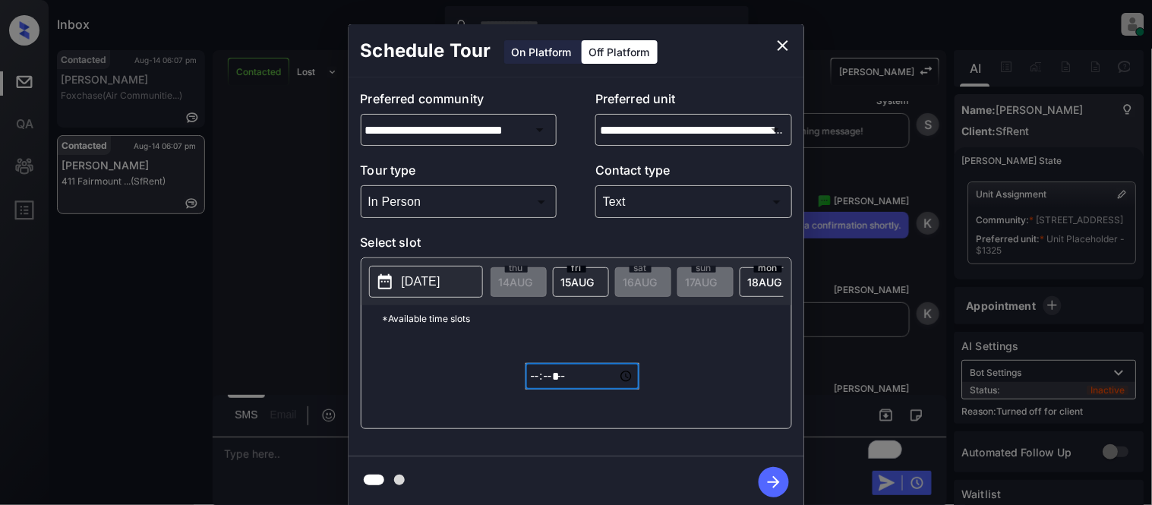
click at [577, 389] on input "*****" at bounding box center [582, 376] width 114 height 27
type input "*****"
click at [767, 475] on icon "button" at bounding box center [773, 482] width 30 height 30
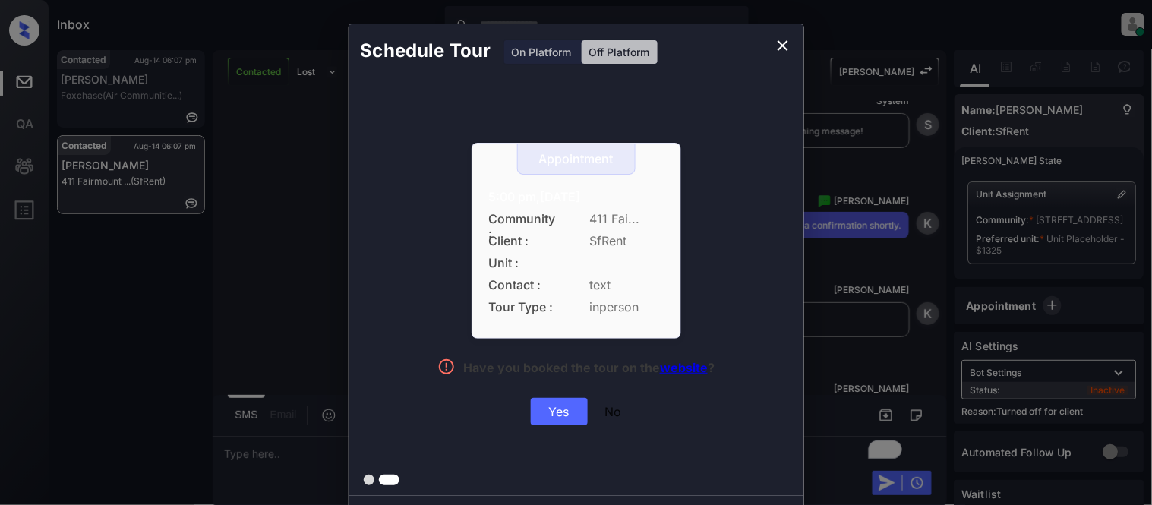
drag, startPoint x: 472, startPoint y: 200, endPoint x: 676, endPoint y: 191, distance: 203.6
click at [676, 191] on div "Appointment 5:00 pm,Sun,17-Aug-2025 Community : 411 Fai... Client : SfRent Unit…" at bounding box center [576, 241] width 210 height 196
click at [559, 408] on div "Yes" at bounding box center [559, 411] width 57 height 27
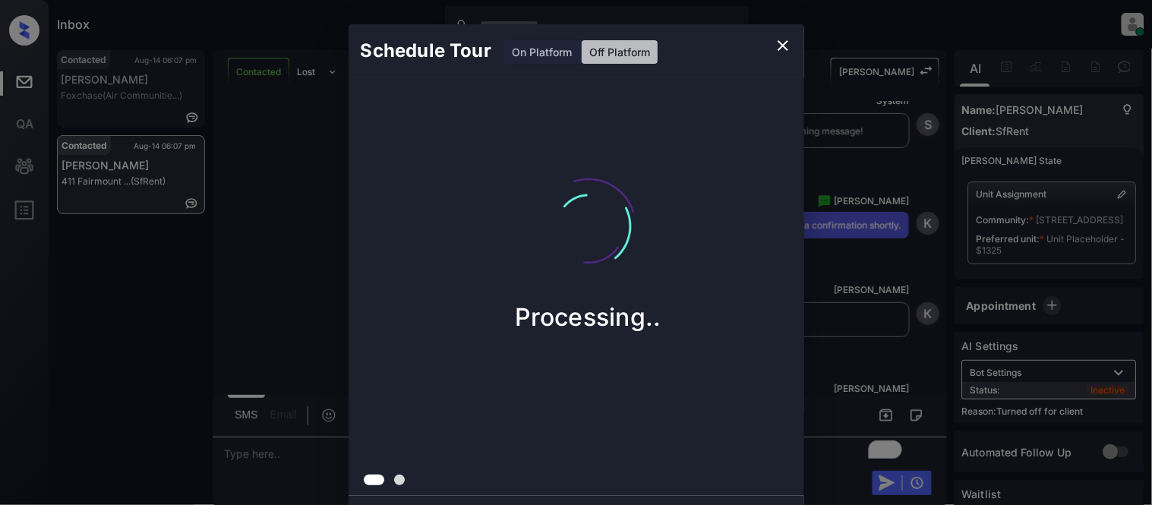
click at [909, 268] on div "Schedule Tour On Platform Off Platform Processing.." at bounding box center [576, 266] width 1152 height 532
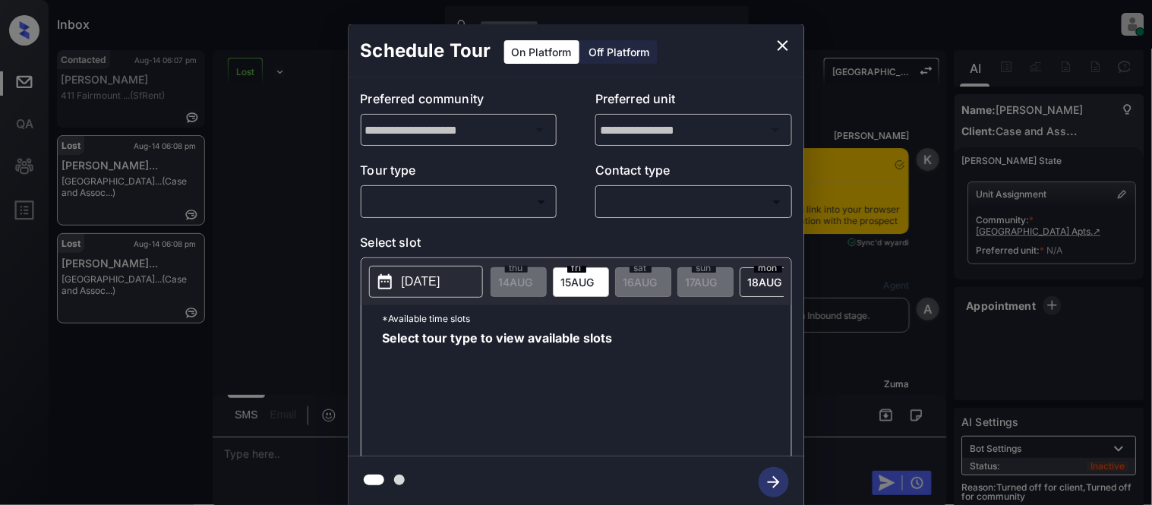
scroll to position [7539, 0]
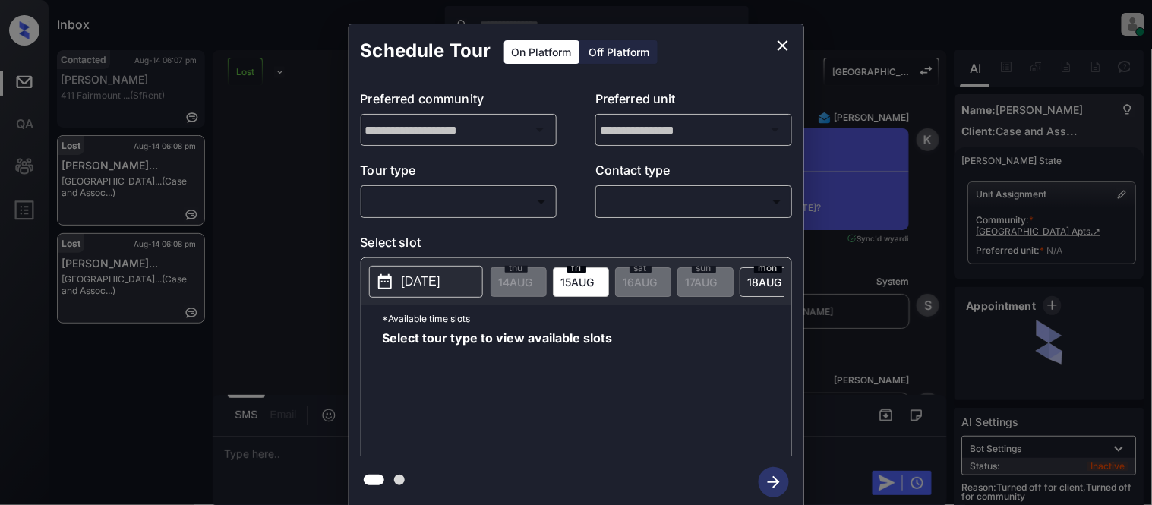
click at [496, 184] on p "Tour type" at bounding box center [459, 173] width 197 height 24
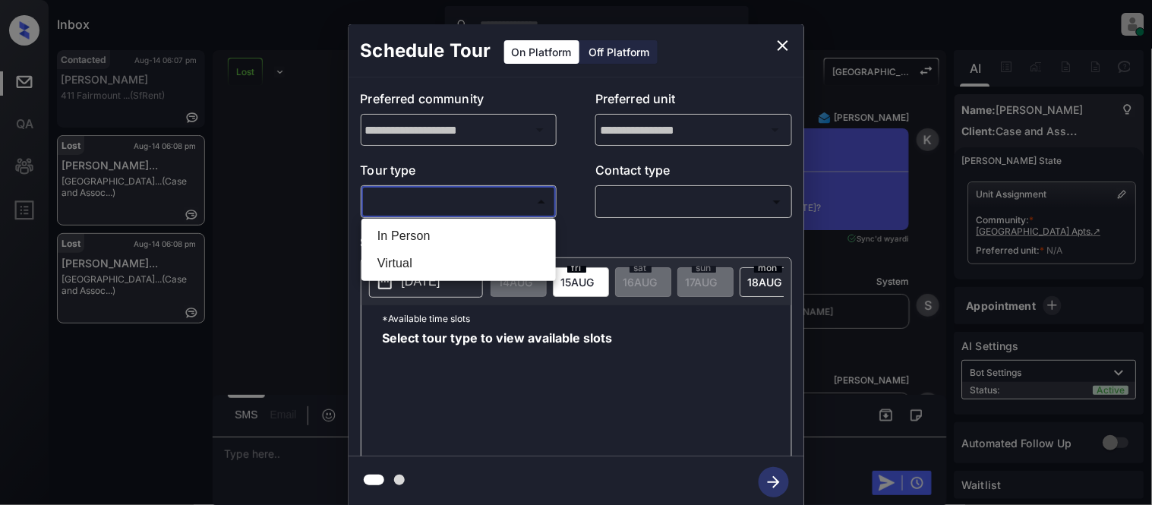
click at [490, 201] on body "Inbox [PERSON_NAME] Cataag Online Set yourself offline Set yourself on break Pr…" at bounding box center [576, 252] width 1152 height 505
click at [481, 236] on li "In Person" at bounding box center [458, 235] width 187 height 27
type input "********"
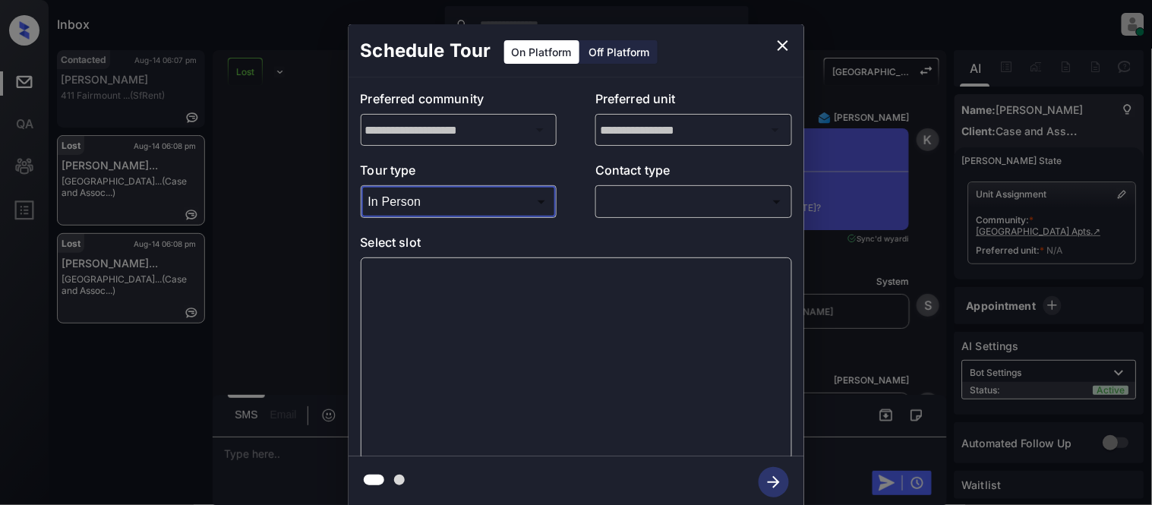
click at [635, 195] on body "Inbox [PERSON_NAME] Cataag Online Set yourself offline Set yourself on break Pr…" at bounding box center [576, 252] width 1152 height 505
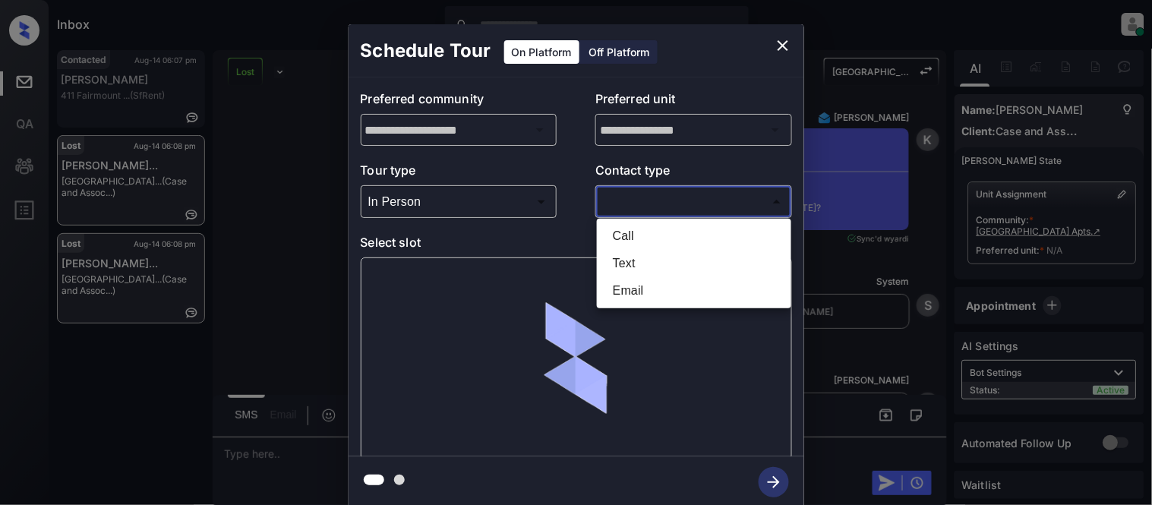
click at [620, 254] on li "Text" at bounding box center [693, 263] width 187 height 27
type input "****"
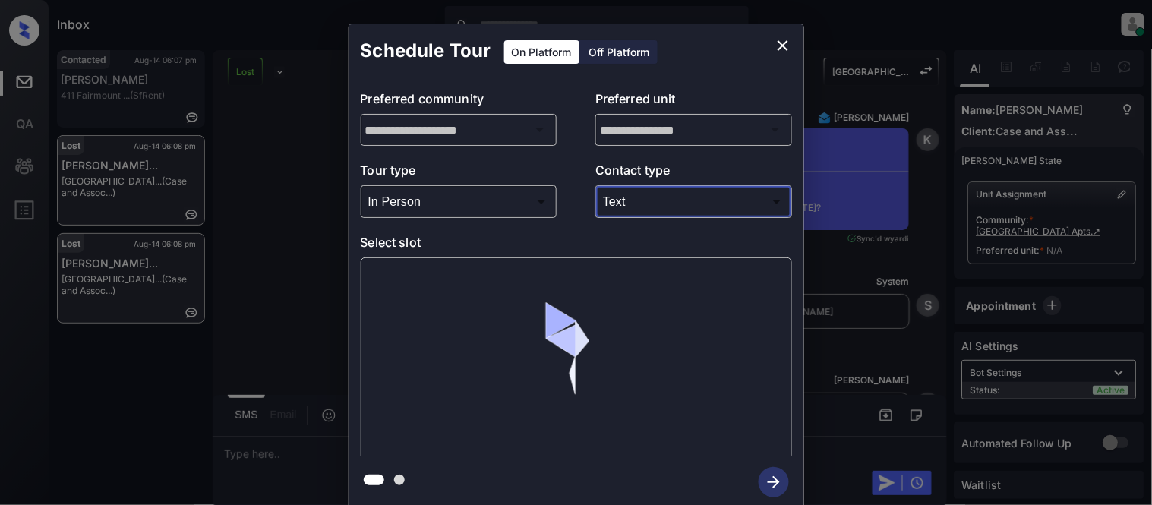
click at [389, 275] on div at bounding box center [576, 358] width 431 height 203
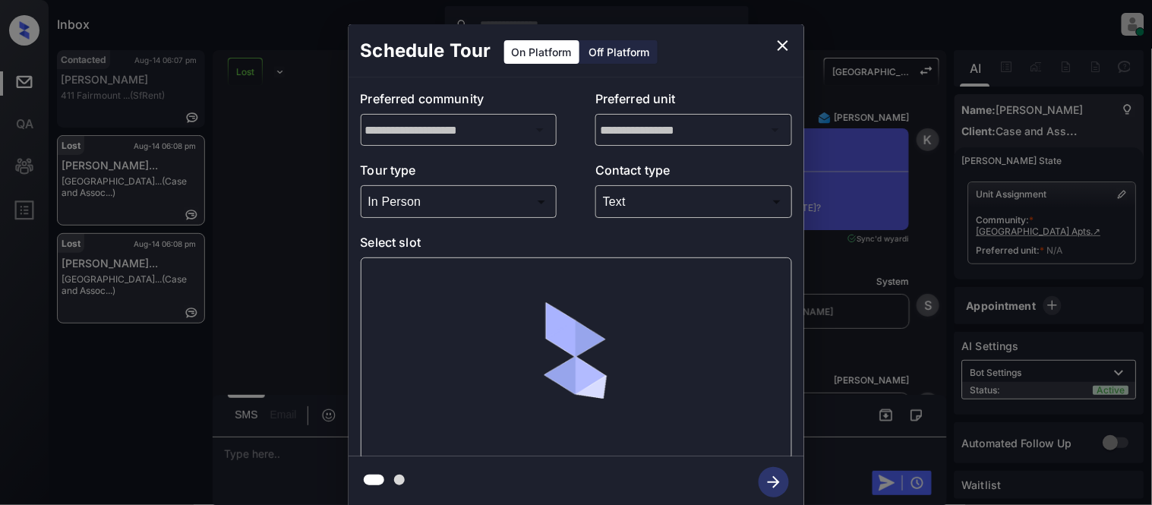
click at [400, 275] on div at bounding box center [576, 358] width 431 height 203
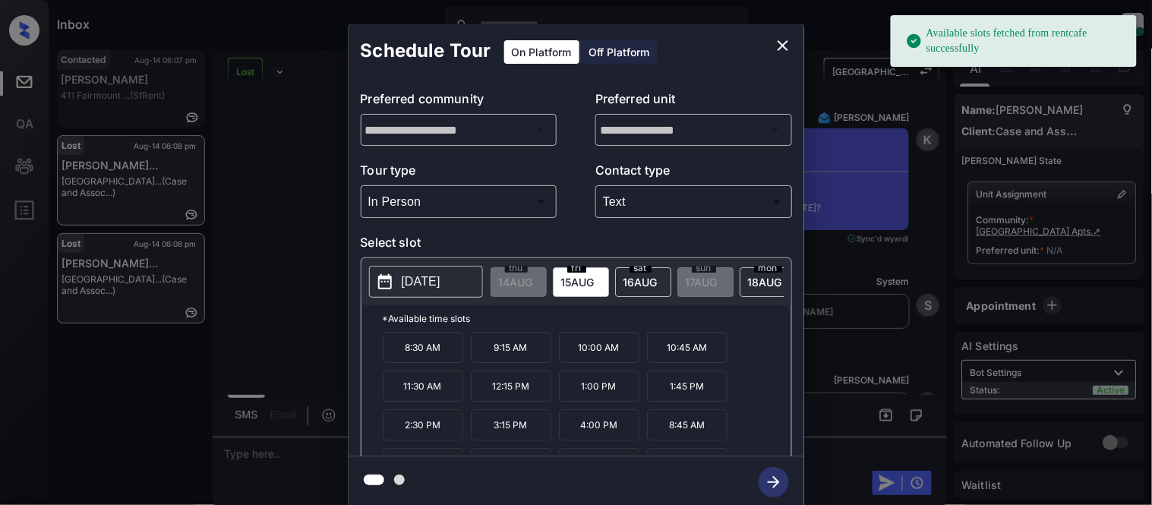
click at [420, 278] on p "[DATE]" at bounding box center [421, 282] width 39 height 18
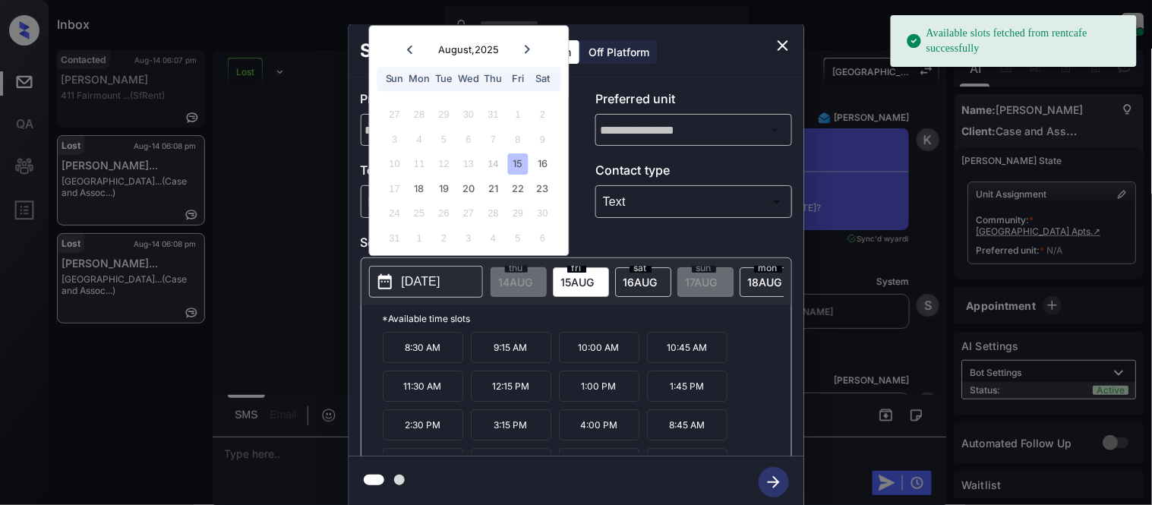
click at [518, 177] on div "17 18 19 20 21 22 23" at bounding box center [468, 188] width 189 height 24
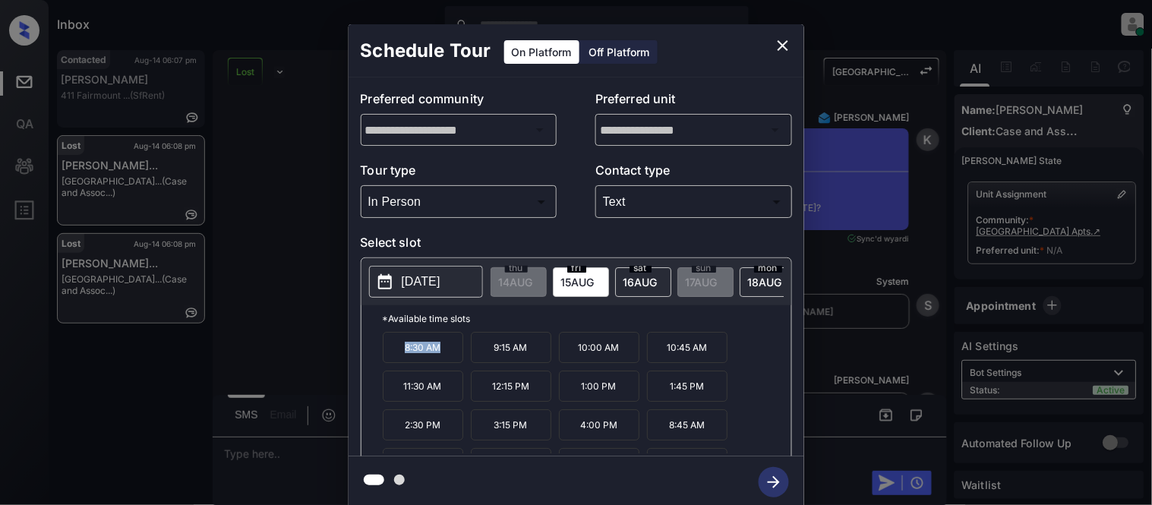
drag, startPoint x: 400, startPoint y: 359, endPoint x: 455, endPoint y: 357, distance: 55.5
click at [458, 358] on p "8:30 AM" at bounding box center [423, 347] width 80 height 31
copy p "8:30 AM"
click at [774, 43] on icon "close" at bounding box center [783, 45] width 18 height 18
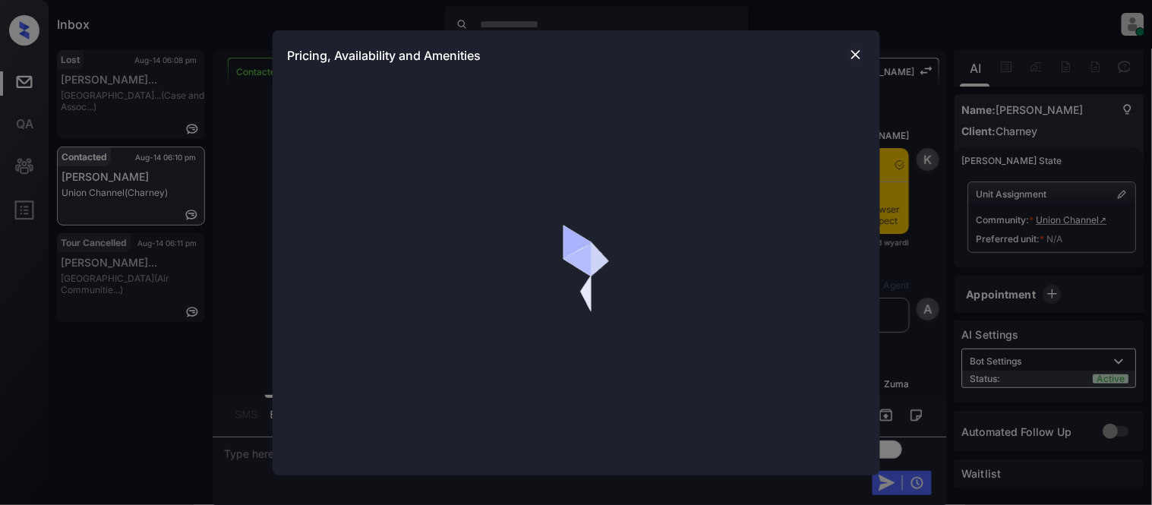
scroll to position [3148, 0]
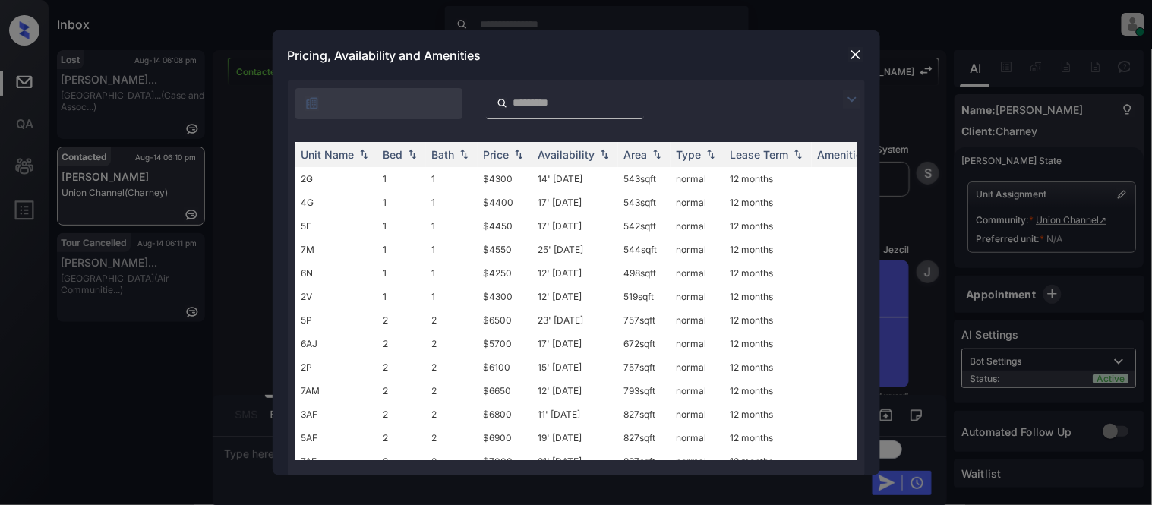
click at [849, 96] on img at bounding box center [852, 99] width 18 height 18
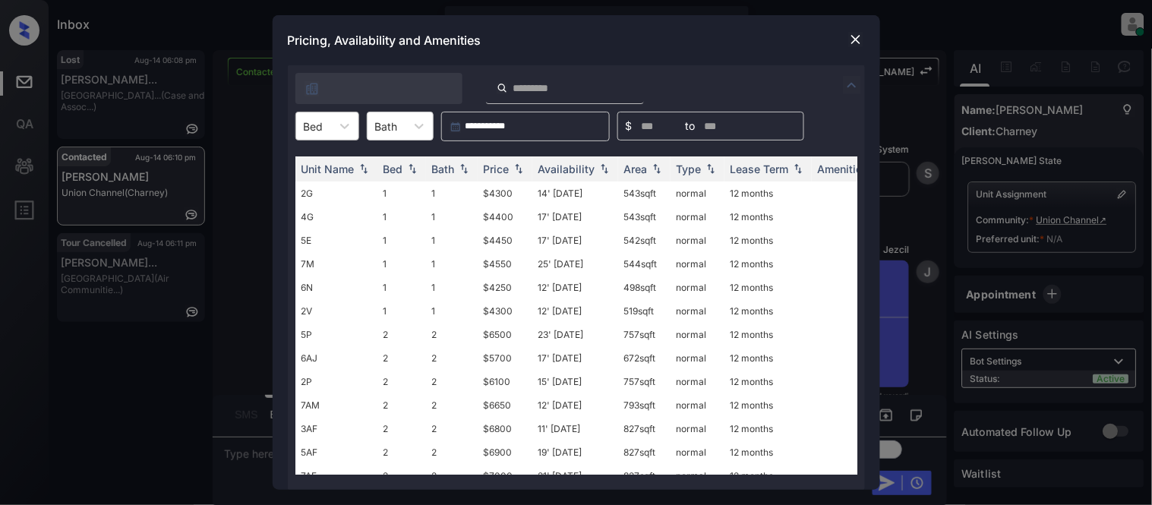
click at [307, 122] on div at bounding box center [314, 126] width 20 height 16
click at [310, 184] on div "2" at bounding box center [327, 190] width 64 height 27
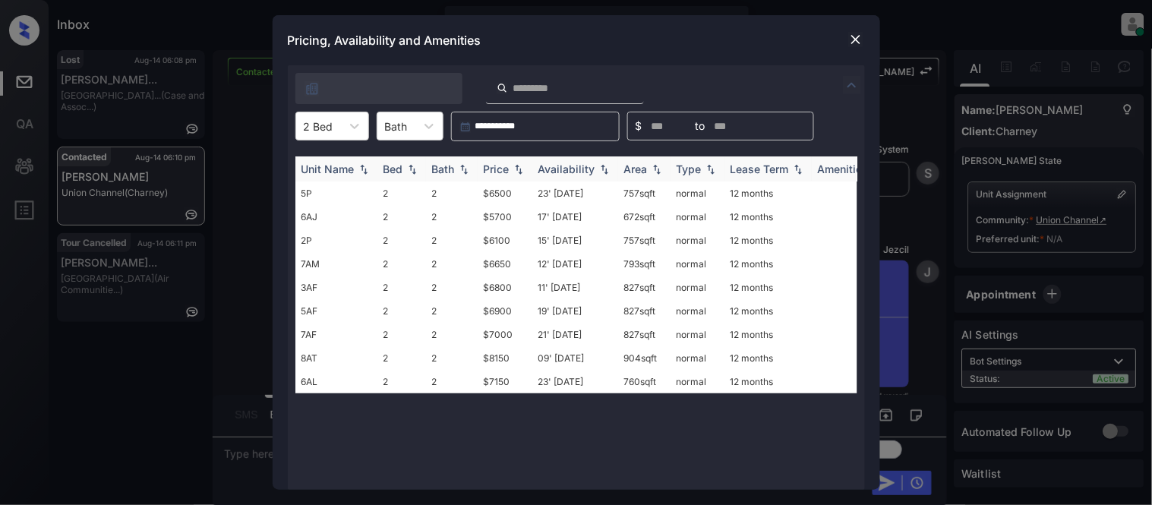
click at [496, 160] on th "Price" at bounding box center [504, 168] width 55 height 25
click at [496, 162] on div "Price" at bounding box center [497, 168] width 26 height 13
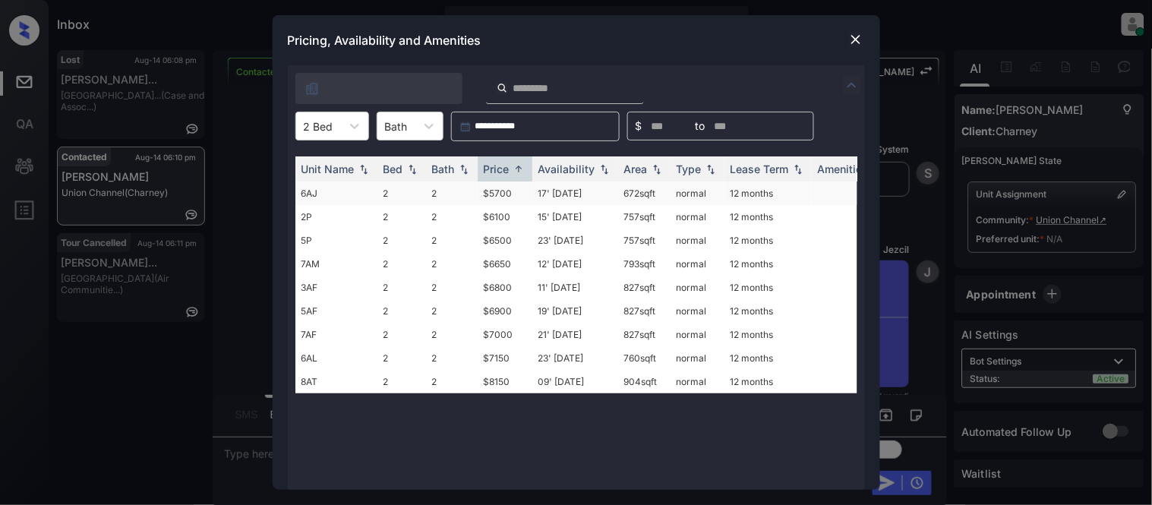
click at [502, 190] on td "$5700" at bounding box center [504, 193] width 55 height 24
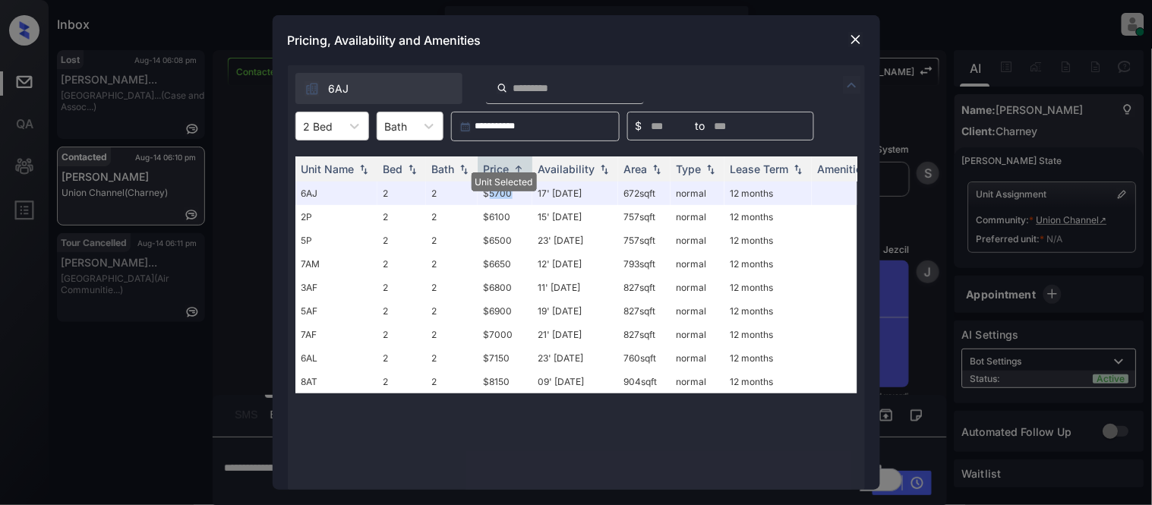
click at [853, 39] on img at bounding box center [855, 39] width 15 height 15
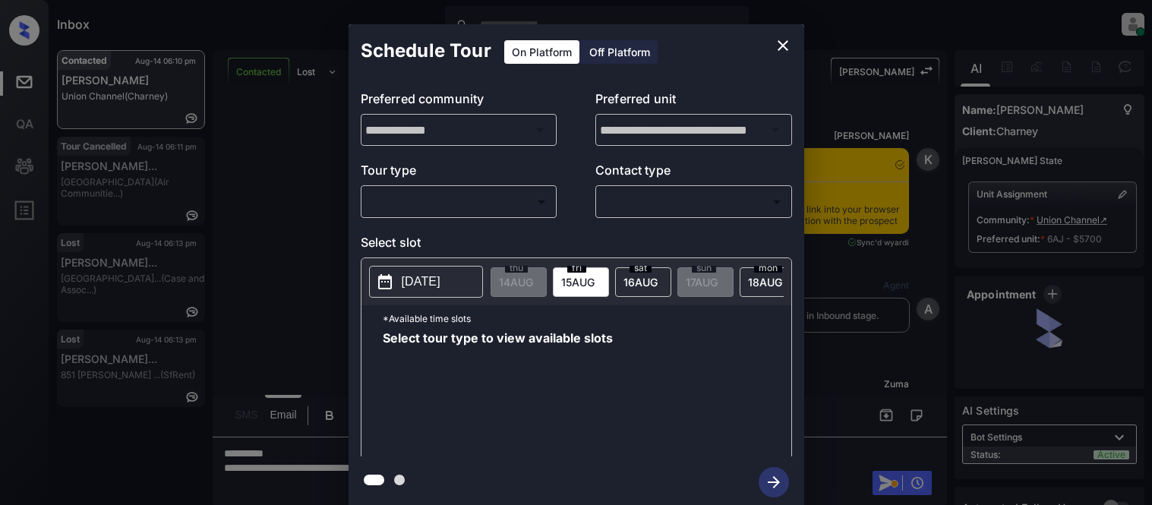
click at [479, 197] on body "Inbox Kristina Cataag Online Set yourself offline Set yourself on break Profile…" at bounding box center [576, 252] width 1152 height 505
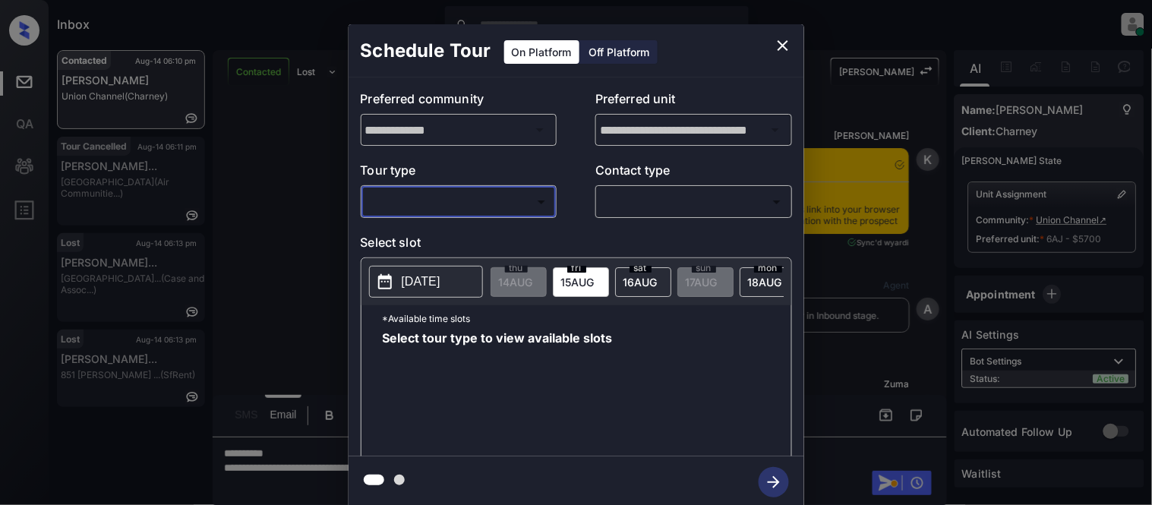
scroll to position [2811, 0]
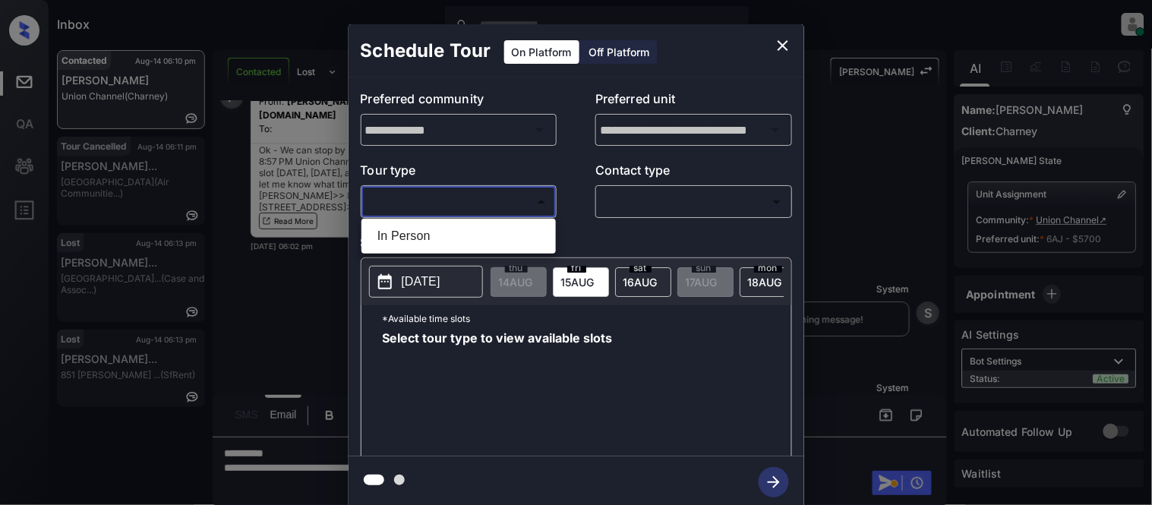
click at [460, 206] on body "Inbox Kristina Cataag Online Set yourself offline Set yourself on break Profile…" at bounding box center [576, 252] width 1152 height 505
click at [461, 237] on li "In Person" at bounding box center [458, 235] width 187 height 27
type input "********"
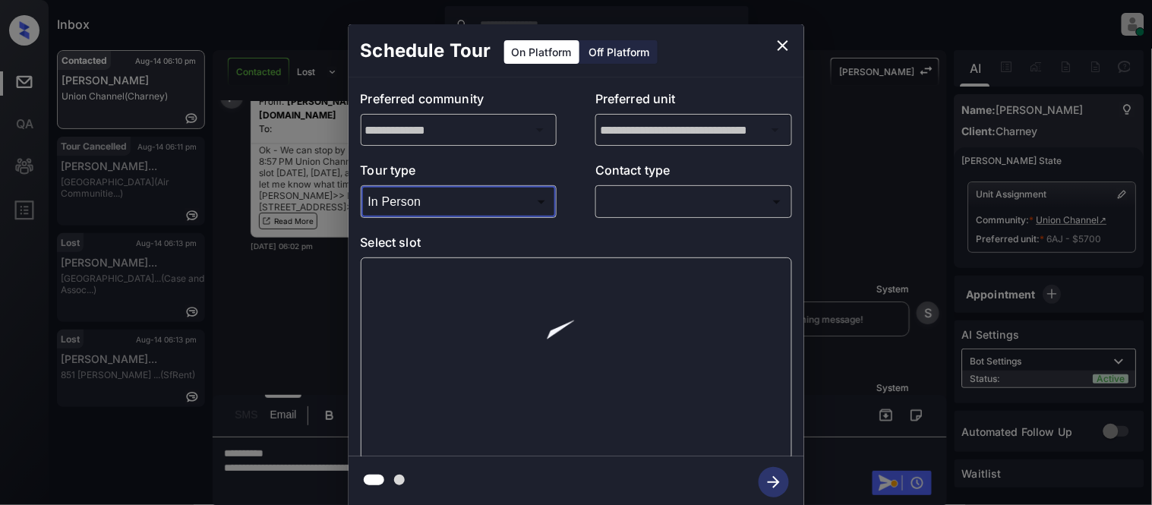
click at [623, 216] on div "​ ​" at bounding box center [693, 201] width 197 height 33
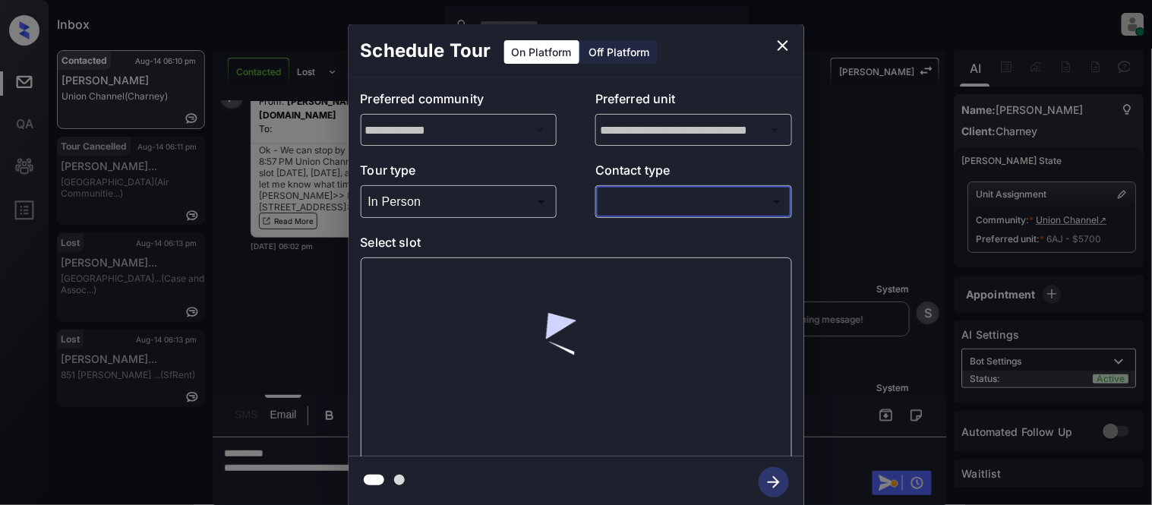
click at [623, 202] on body "Inbox Kristina Cataag Online Set yourself offline Set yourself on break Profile…" at bounding box center [576, 252] width 1152 height 505
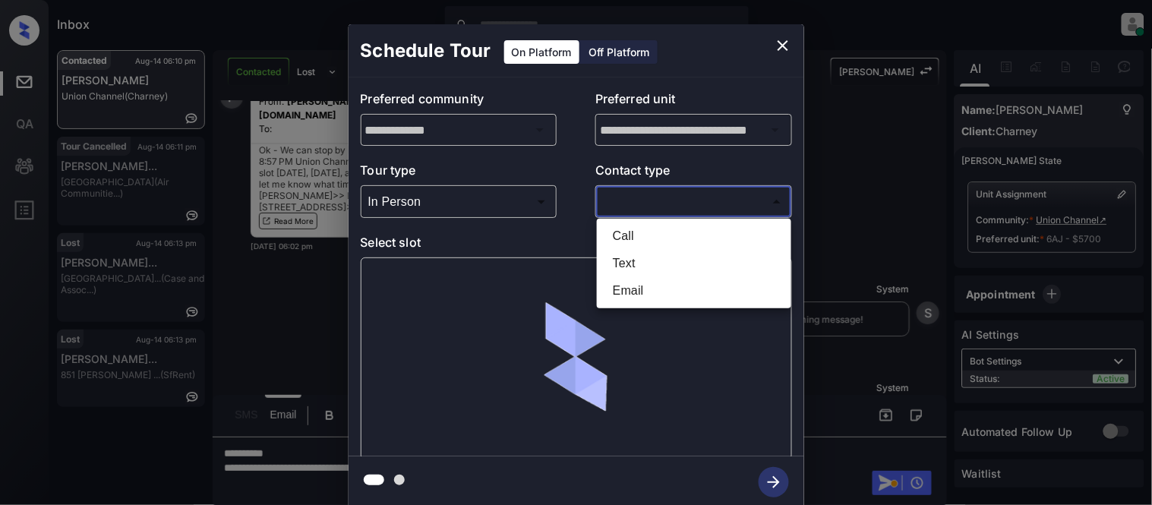
click at [623, 257] on li "Text" at bounding box center [693, 263] width 187 height 27
type input "****"
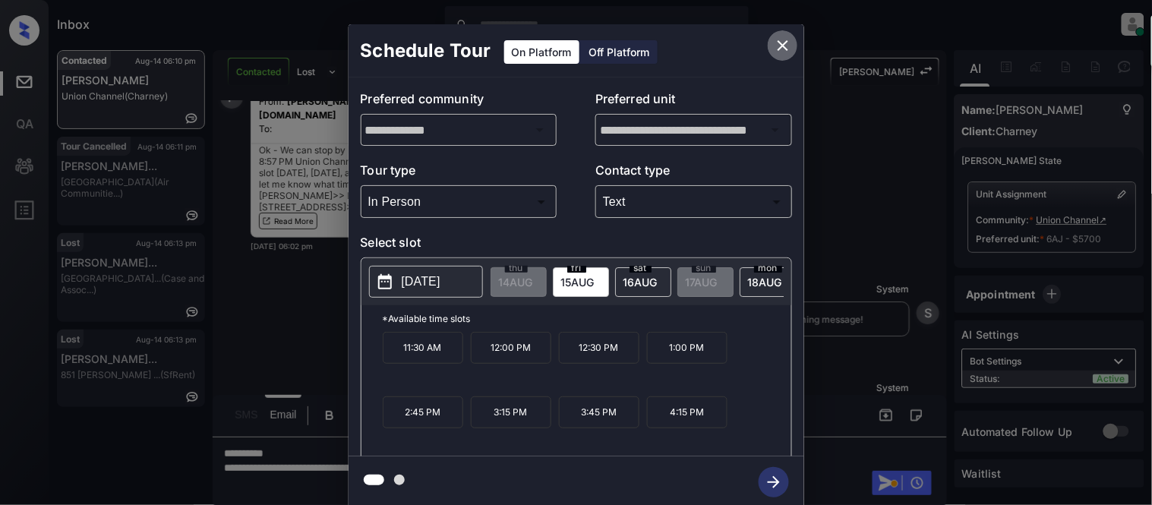
click at [784, 49] on icon "close" at bounding box center [783, 45] width 18 height 18
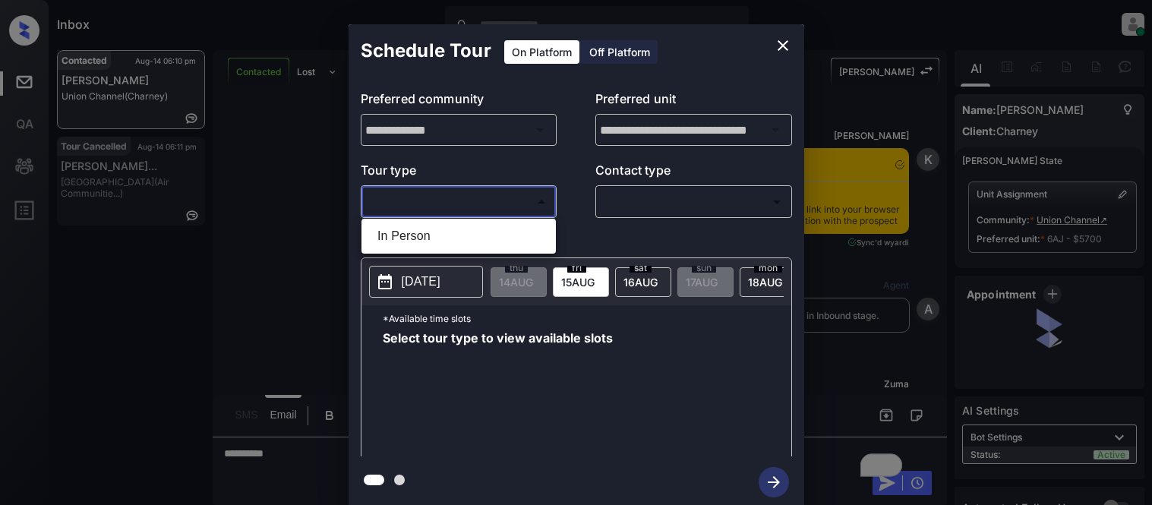
click at [471, 200] on body "Inbox [PERSON_NAME] Cataag Online Set yourself offline Set yourself on break Pr…" at bounding box center [576, 252] width 1152 height 505
click at [436, 232] on li "In Person" at bounding box center [458, 235] width 187 height 27
click at [619, 194] on div at bounding box center [576, 252] width 1152 height 505
type input "********"
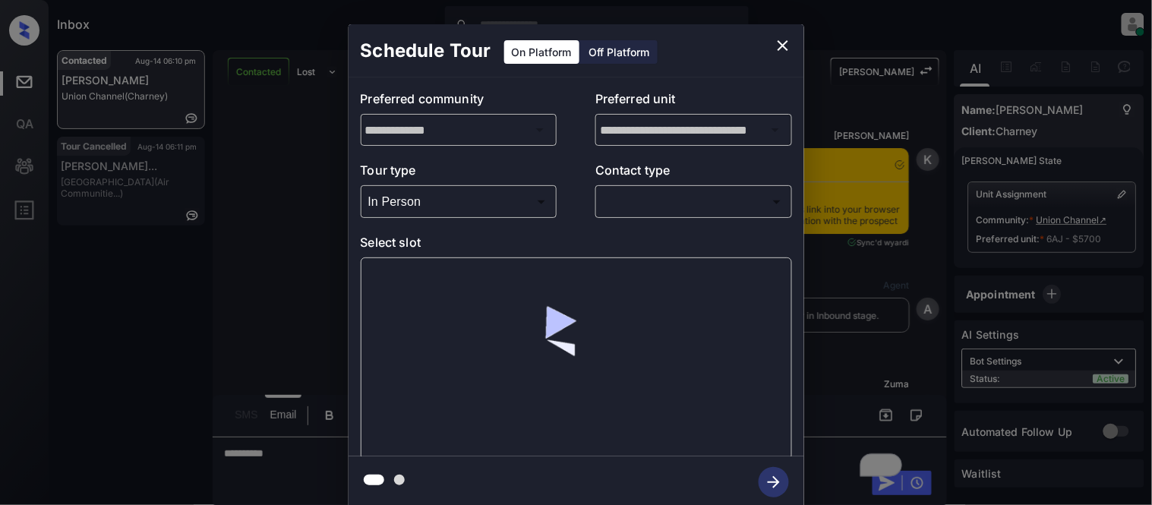
scroll to position [2811, 0]
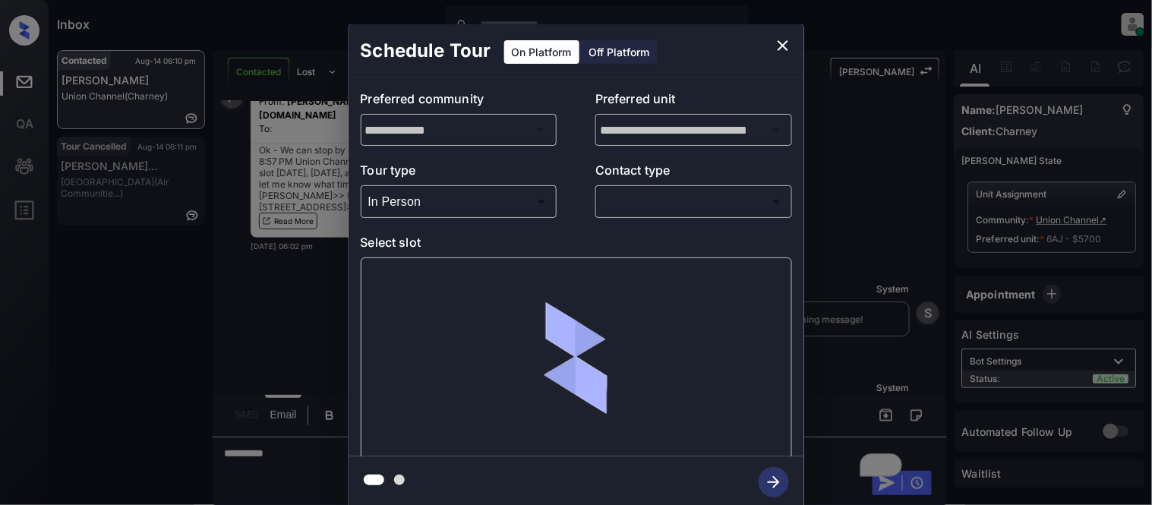
click at [631, 203] on body "Inbox [PERSON_NAME] Cataag Online Set yourself offline Set yourself on break Pr…" at bounding box center [576, 252] width 1152 height 505
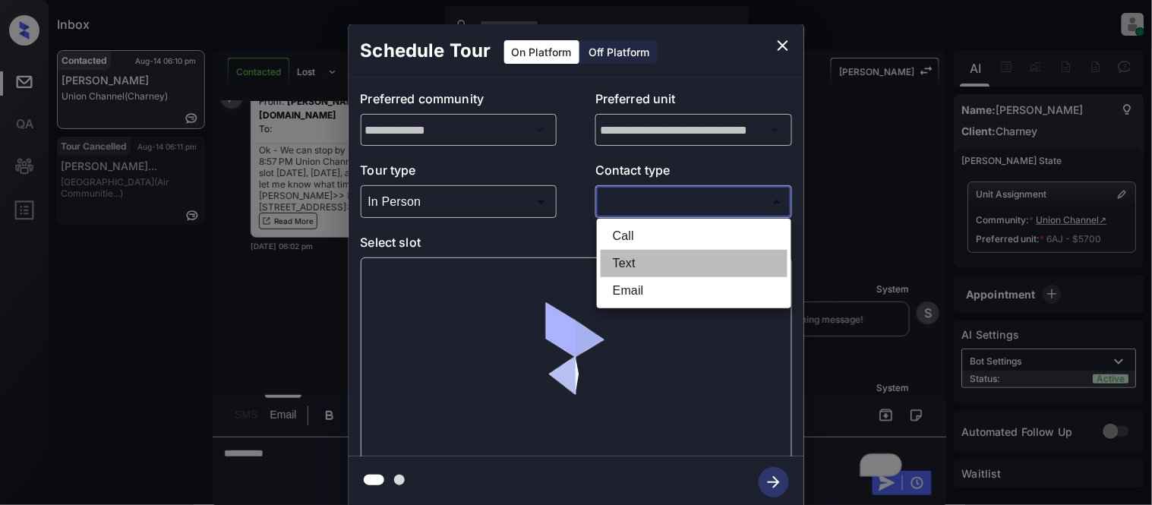
click at [646, 269] on li "Text" at bounding box center [693, 263] width 187 height 27
type input "****"
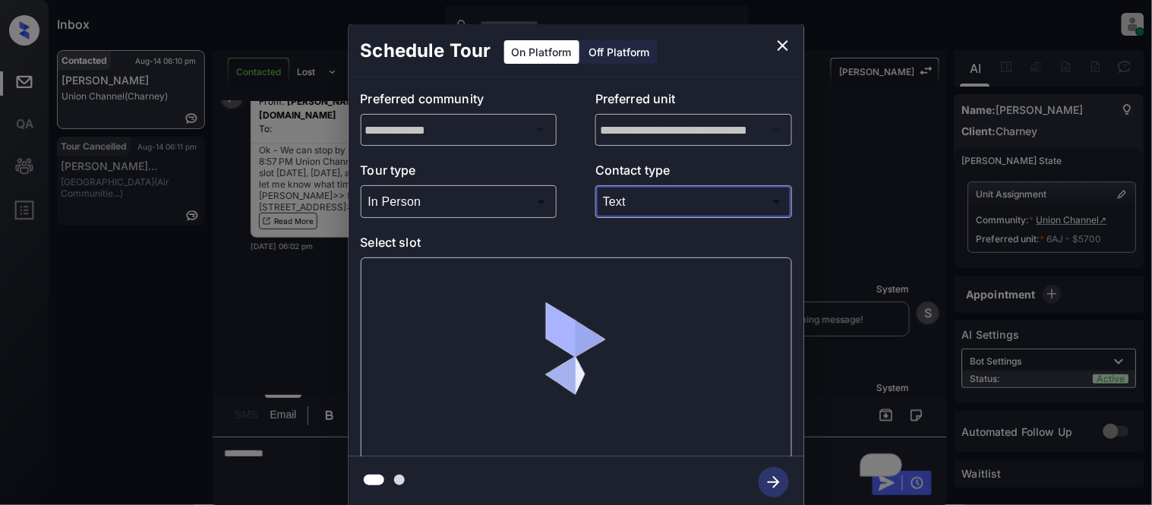
click at [431, 288] on div at bounding box center [576, 358] width 431 height 203
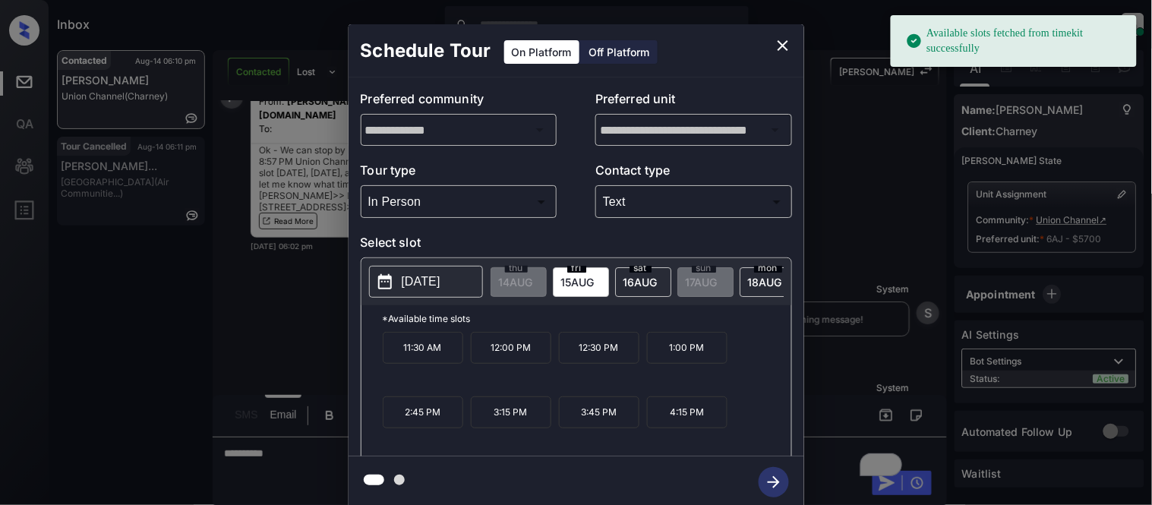
click at [656, 428] on p "4:15 PM" at bounding box center [687, 412] width 80 height 32
click at [764, 475] on icon "button" at bounding box center [773, 482] width 30 height 30
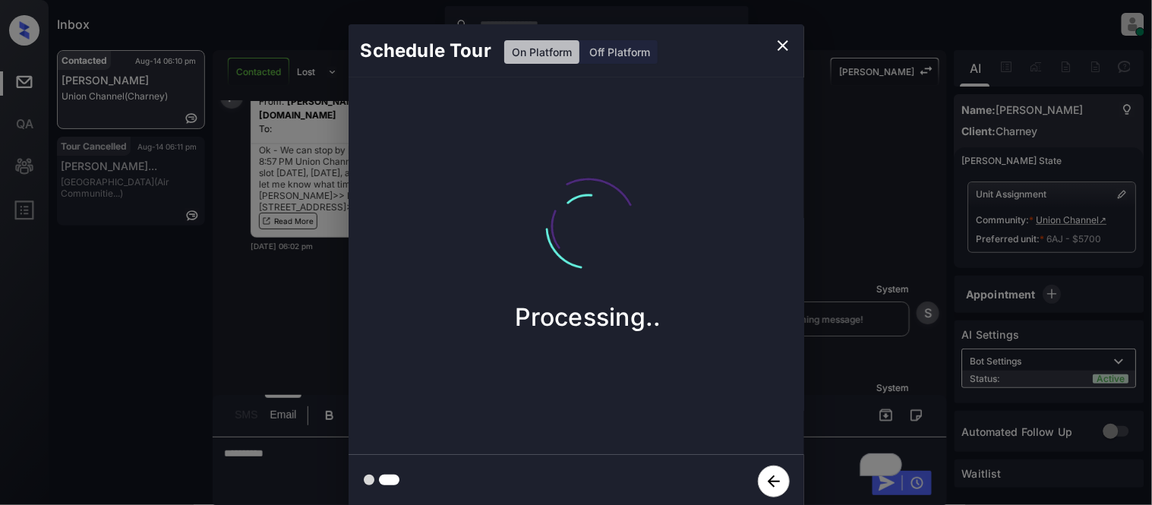
click at [871, 332] on div "Schedule Tour On Platform Off Platform Processing.." at bounding box center [576, 266] width 1152 height 532
